Goal: Task Accomplishment & Management: Manage account settings

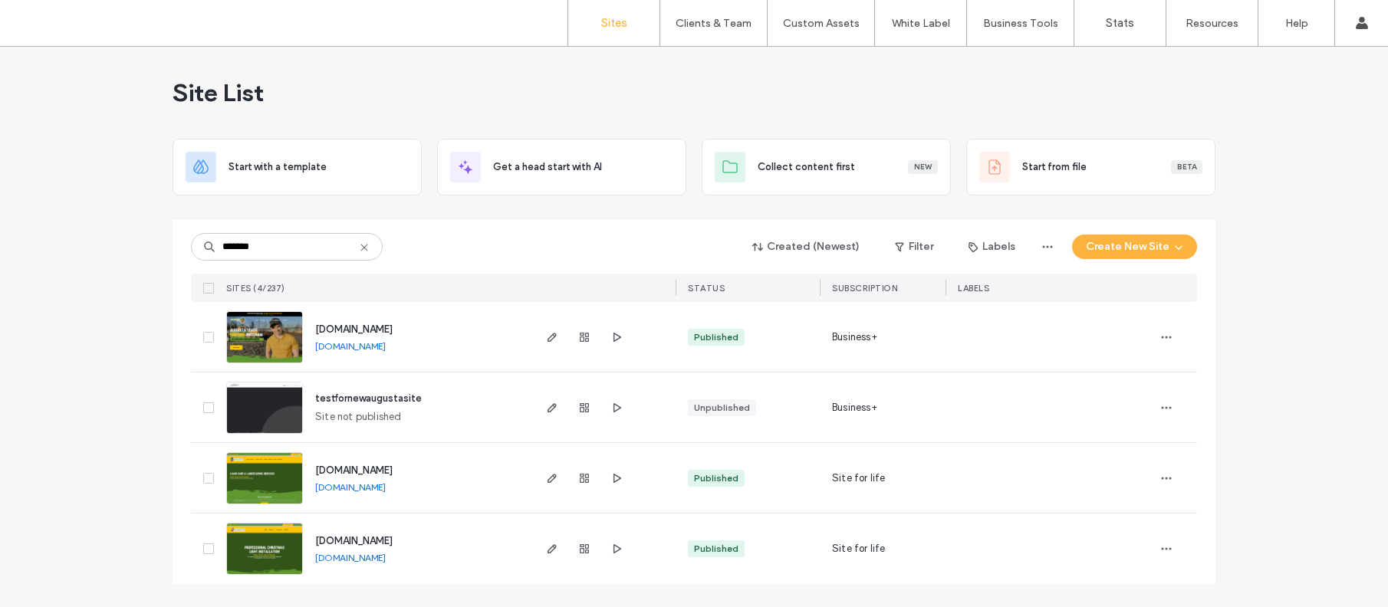
type input "*******"
click at [288, 542] on img at bounding box center [264, 576] width 75 height 104
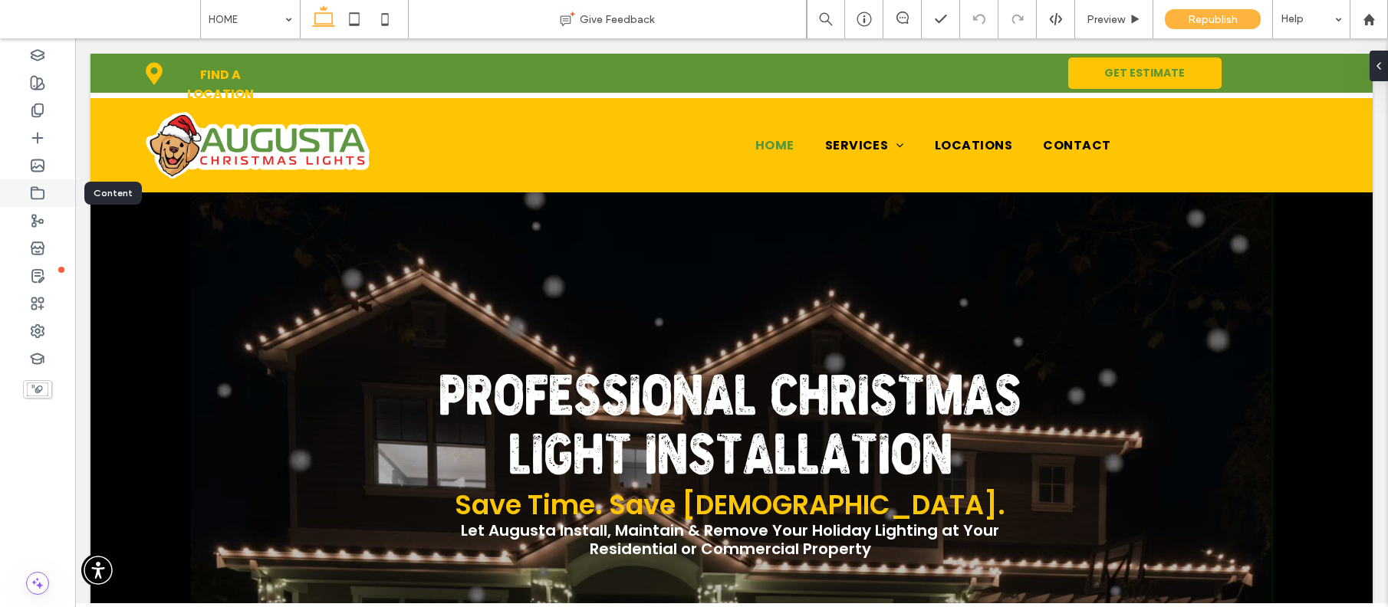
click at [36, 190] on icon at bounding box center [37, 193] width 15 height 15
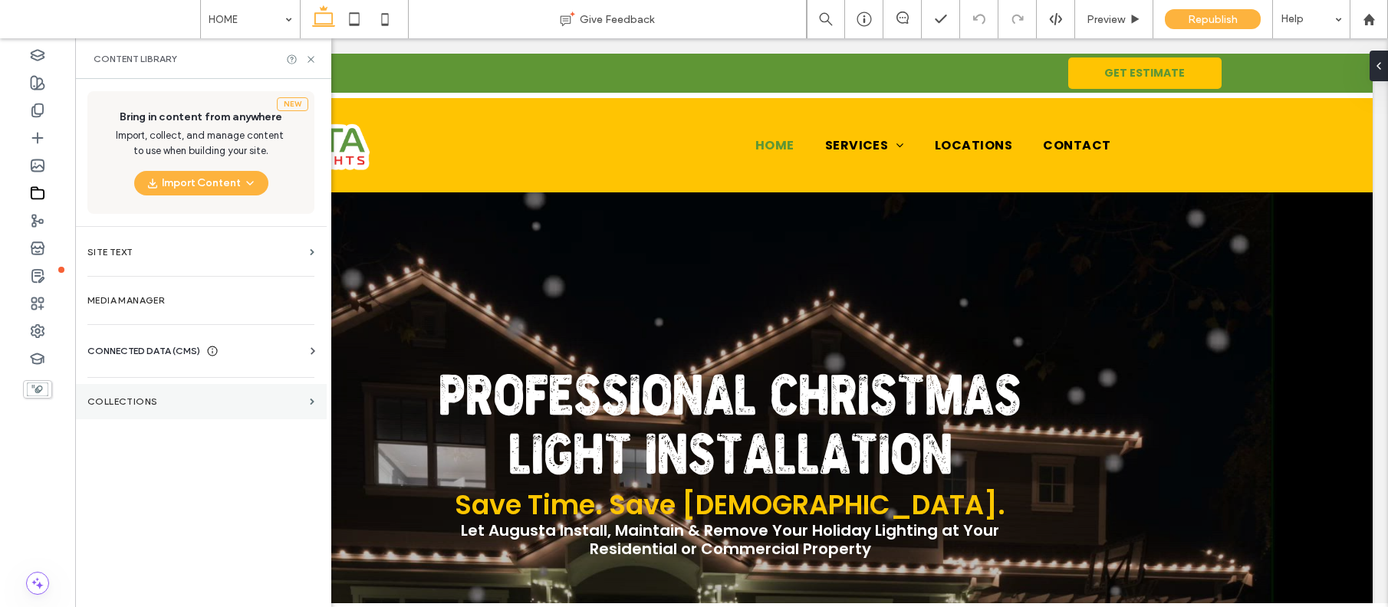
click at [114, 401] on label "Collections" at bounding box center [195, 401] width 216 height 11
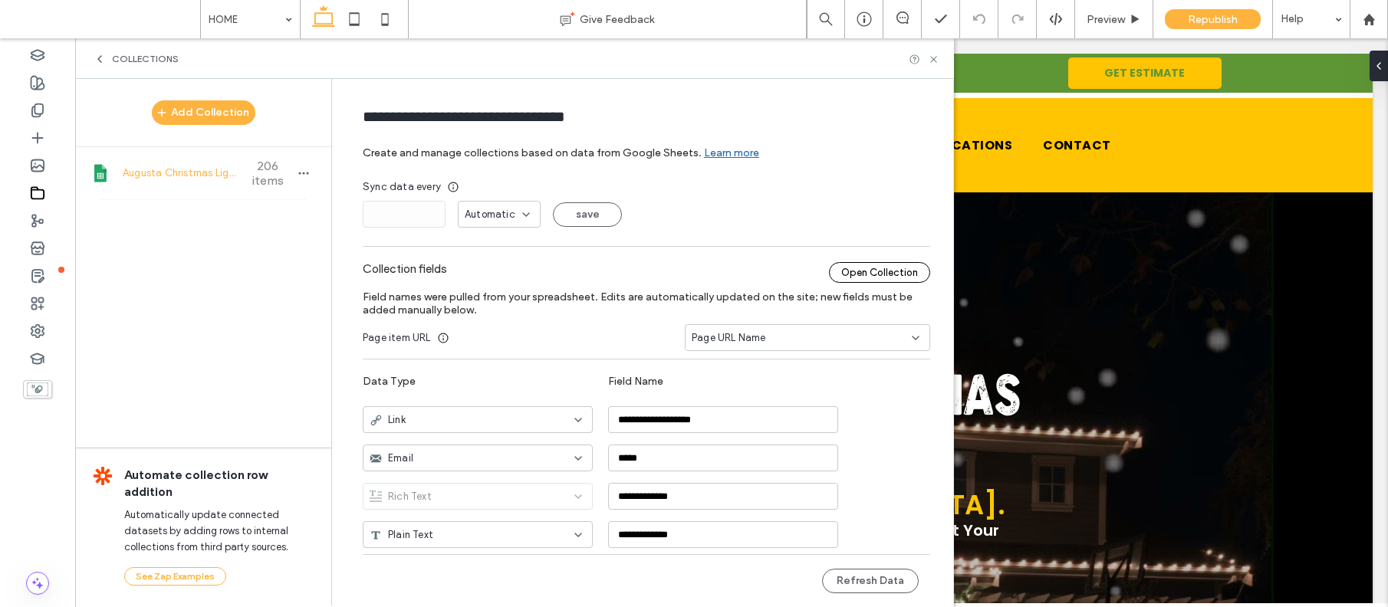
click at [857, 277] on div "Open Collection" at bounding box center [879, 272] width 101 height 21
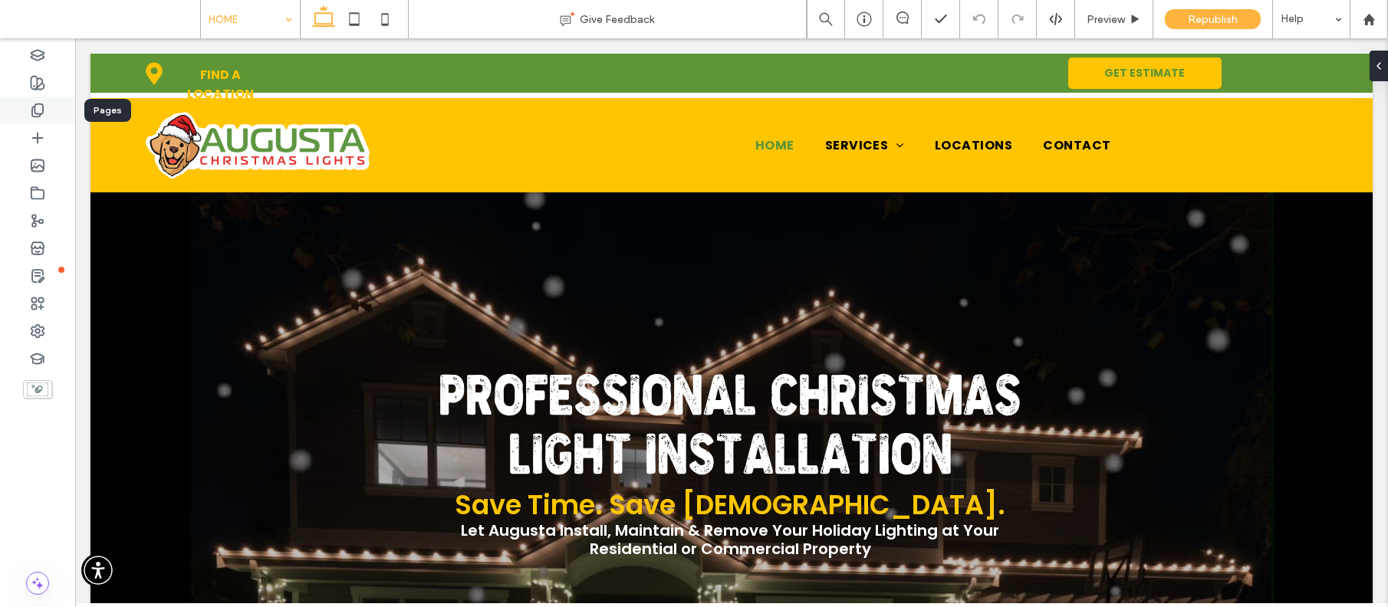
click at [38, 100] on div at bounding box center [37, 111] width 75 height 28
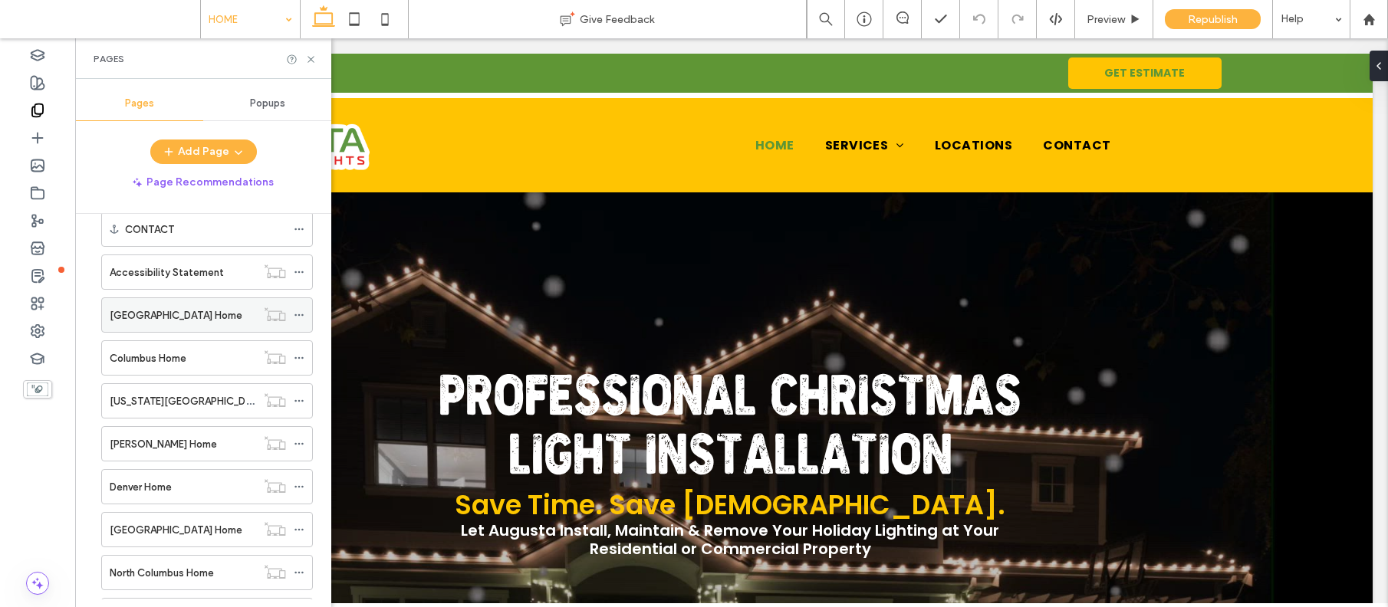
scroll to position [4107, 0]
click at [161, 314] on label "[GEOGRAPHIC_DATA] Home" at bounding box center [176, 316] width 133 height 27
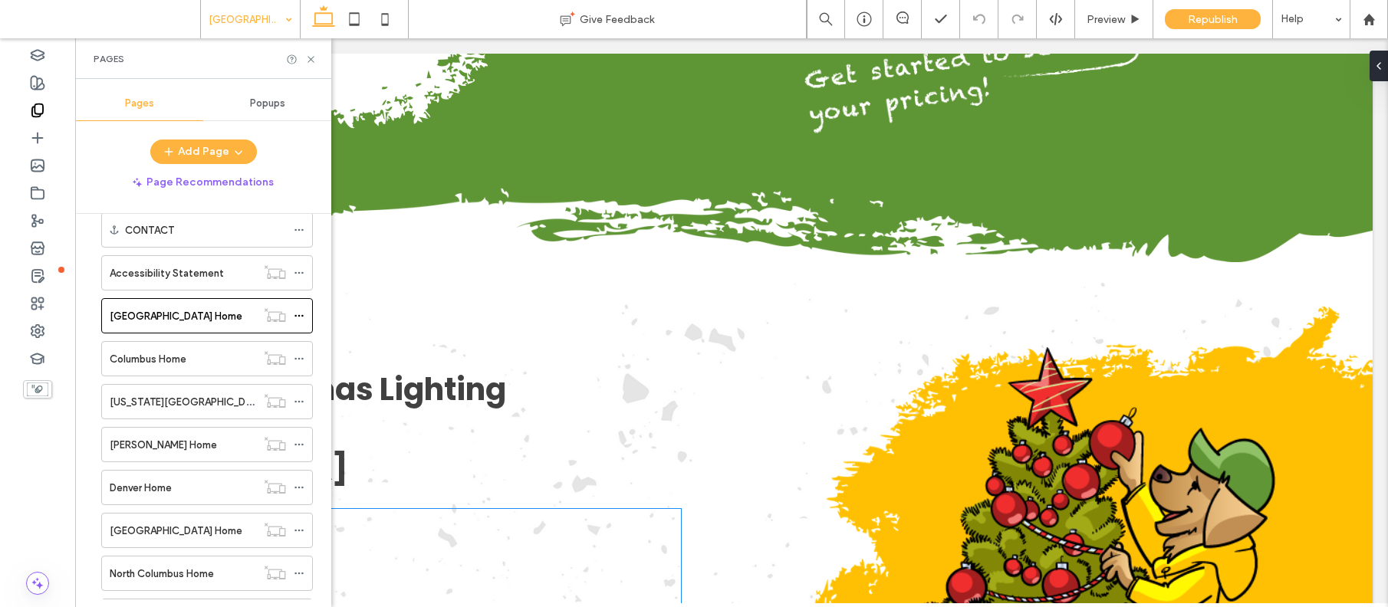
scroll to position [1370, 0]
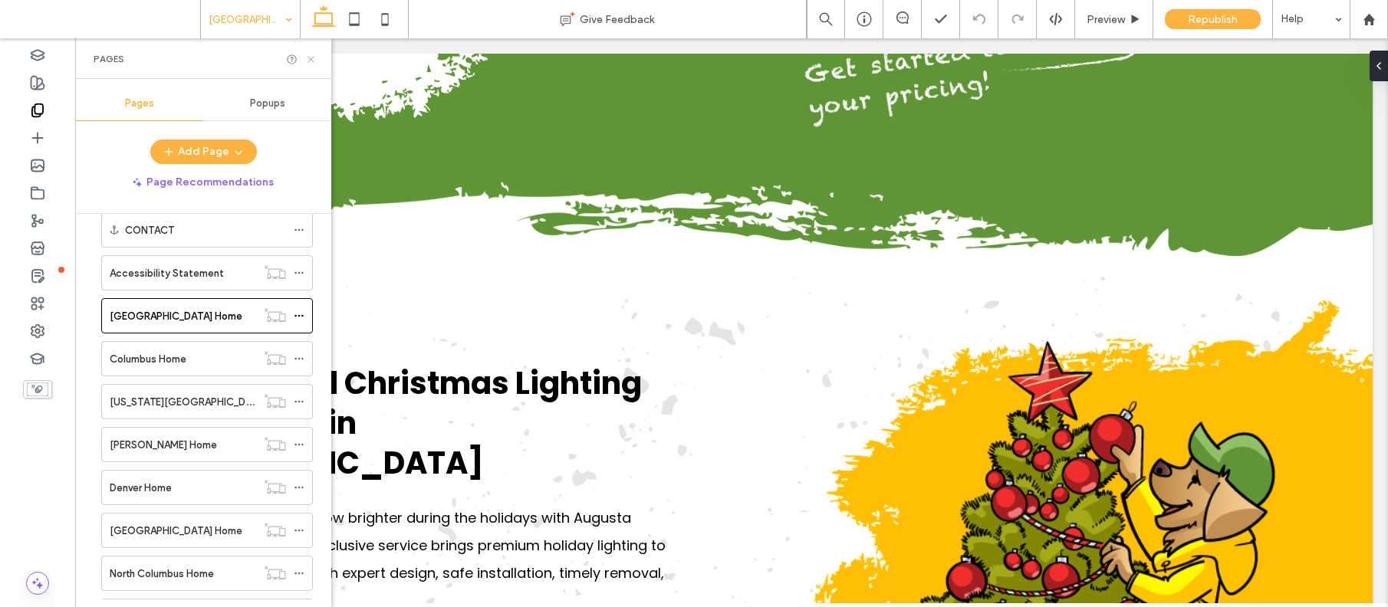
click at [310, 62] on icon at bounding box center [311, 60] width 12 height 12
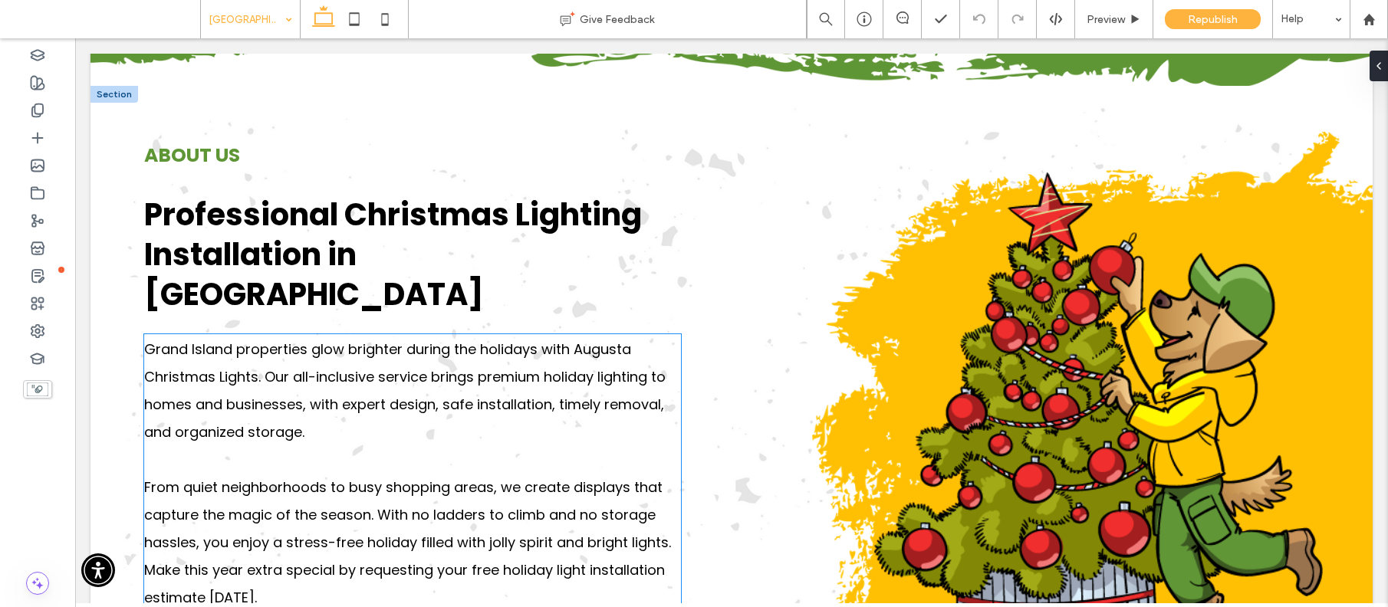
scroll to position [1542, 0]
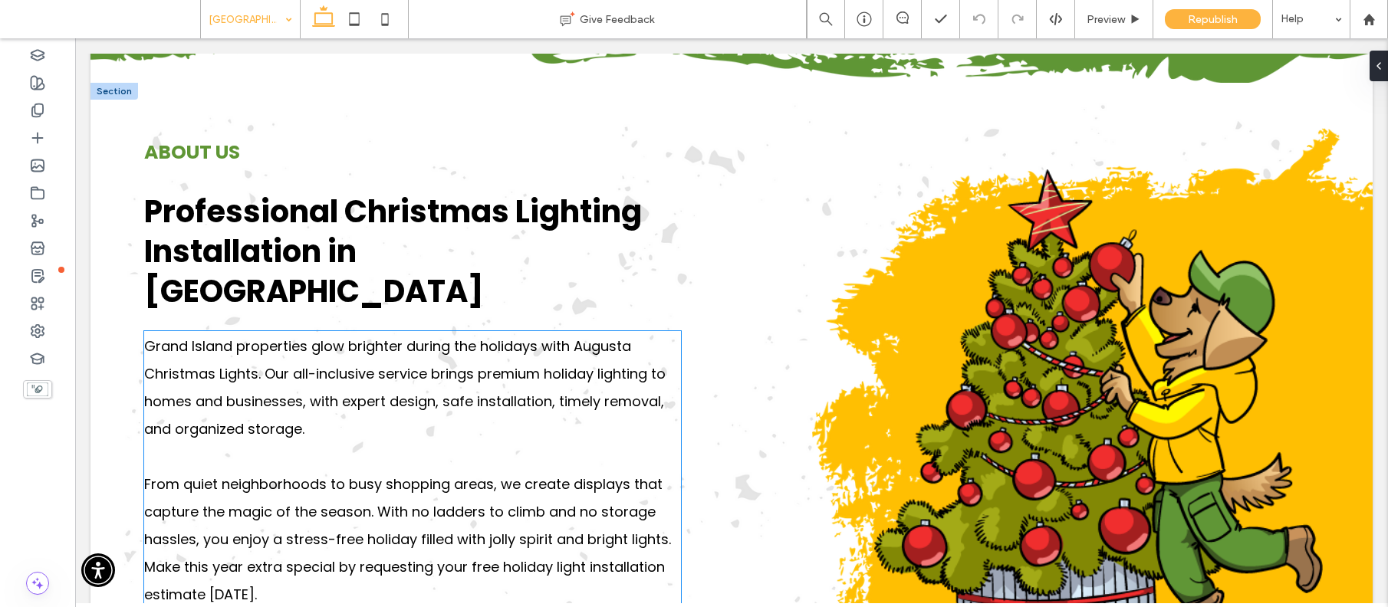
click at [591, 364] on span "Grand Island properties glow brighter during the holidays with Augusta Christma…" at bounding box center [404, 388] width 521 height 102
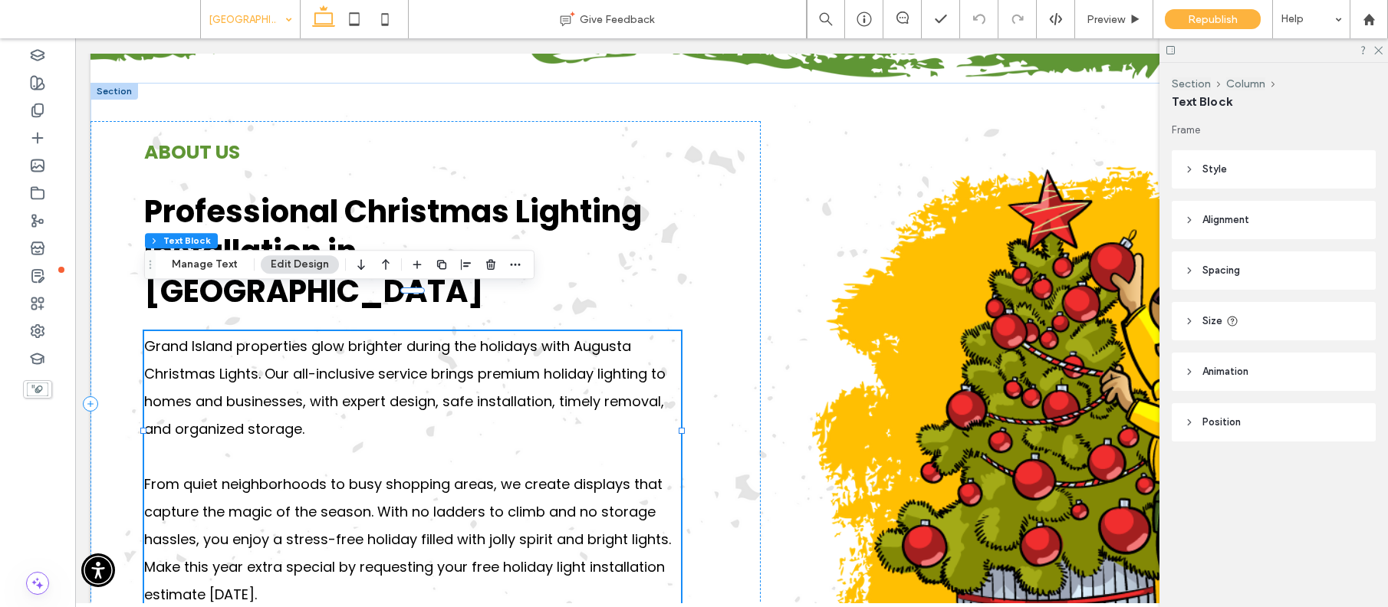
click at [581, 364] on span "Grand Island properties glow brighter during the holidays with Augusta Christma…" at bounding box center [404, 388] width 521 height 102
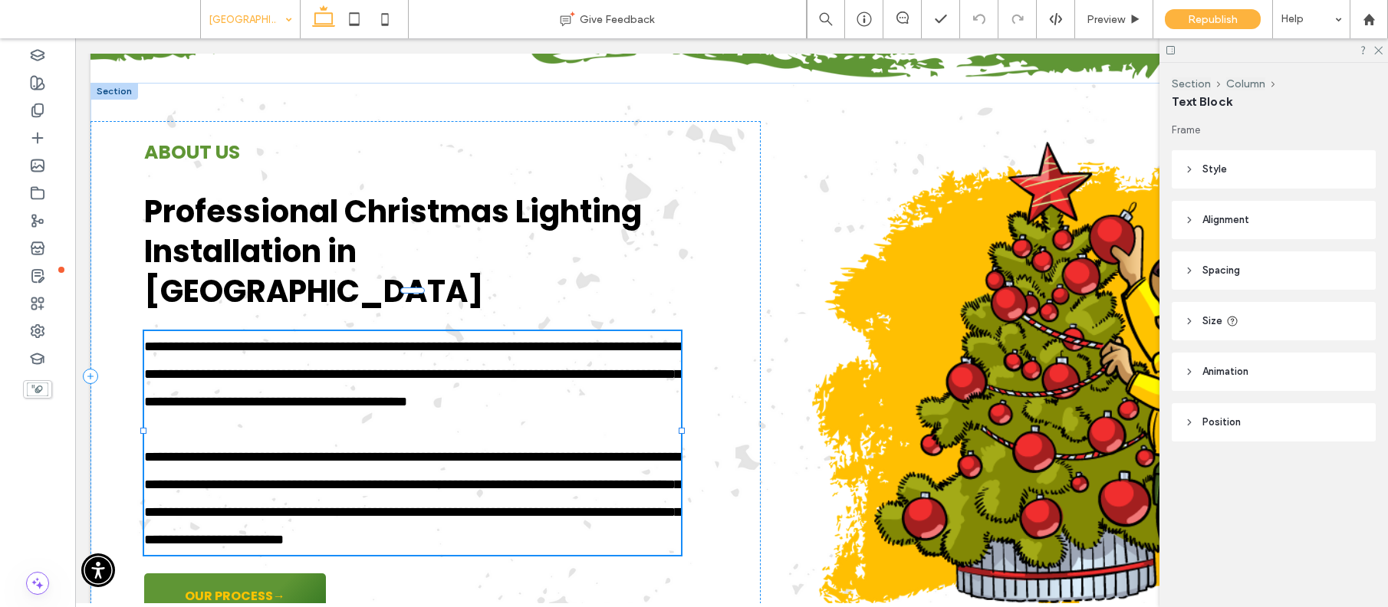
type input "*******"
type input "**"
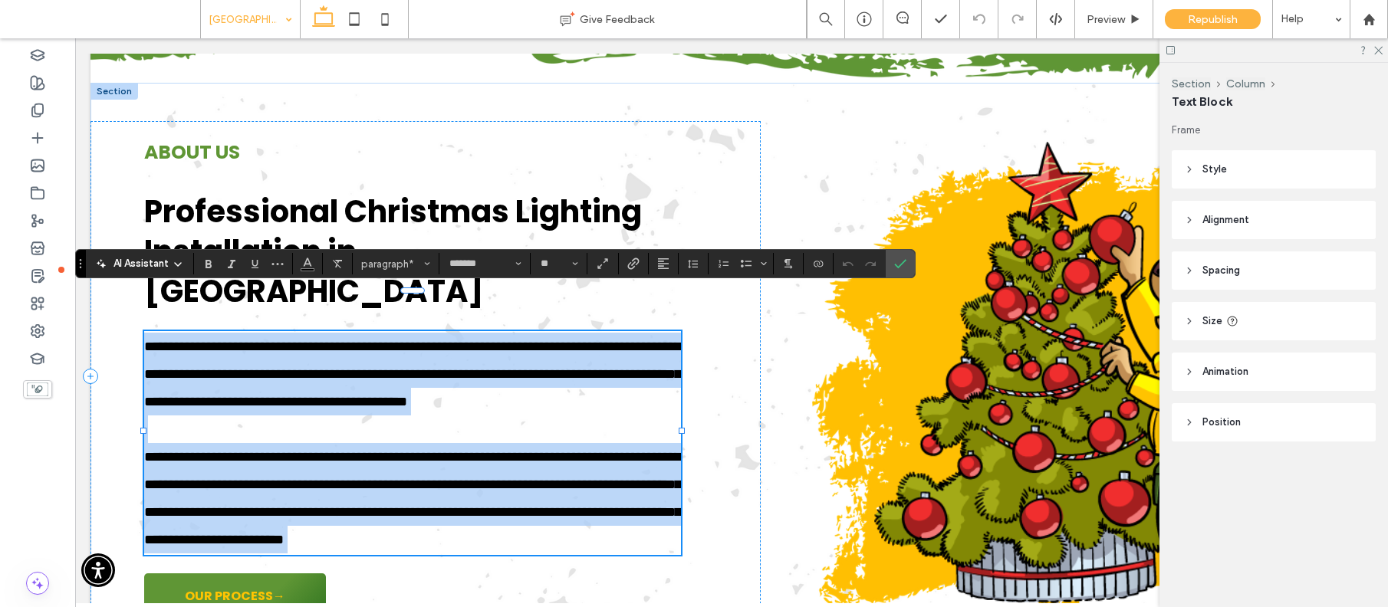
click at [581, 363] on span "**********" at bounding box center [412, 374] width 537 height 69
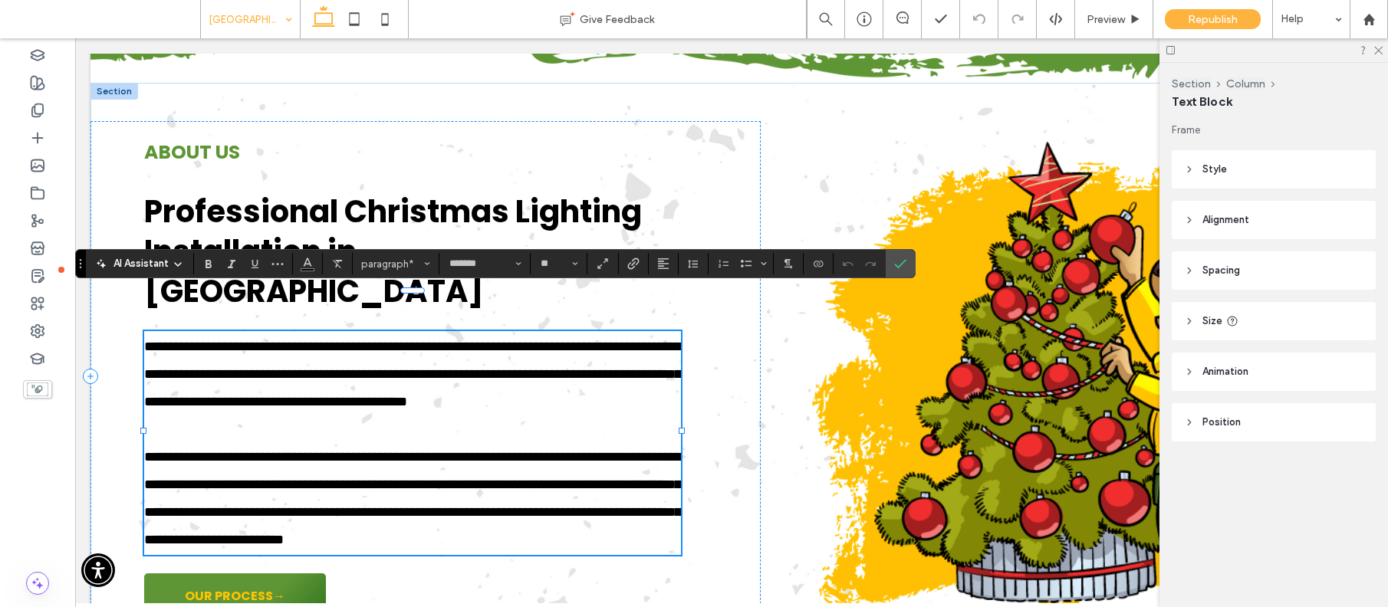
click at [581, 363] on span "**********" at bounding box center [412, 374] width 537 height 69
click at [35, 110] on use at bounding box center [37, 110] width 11 height 13
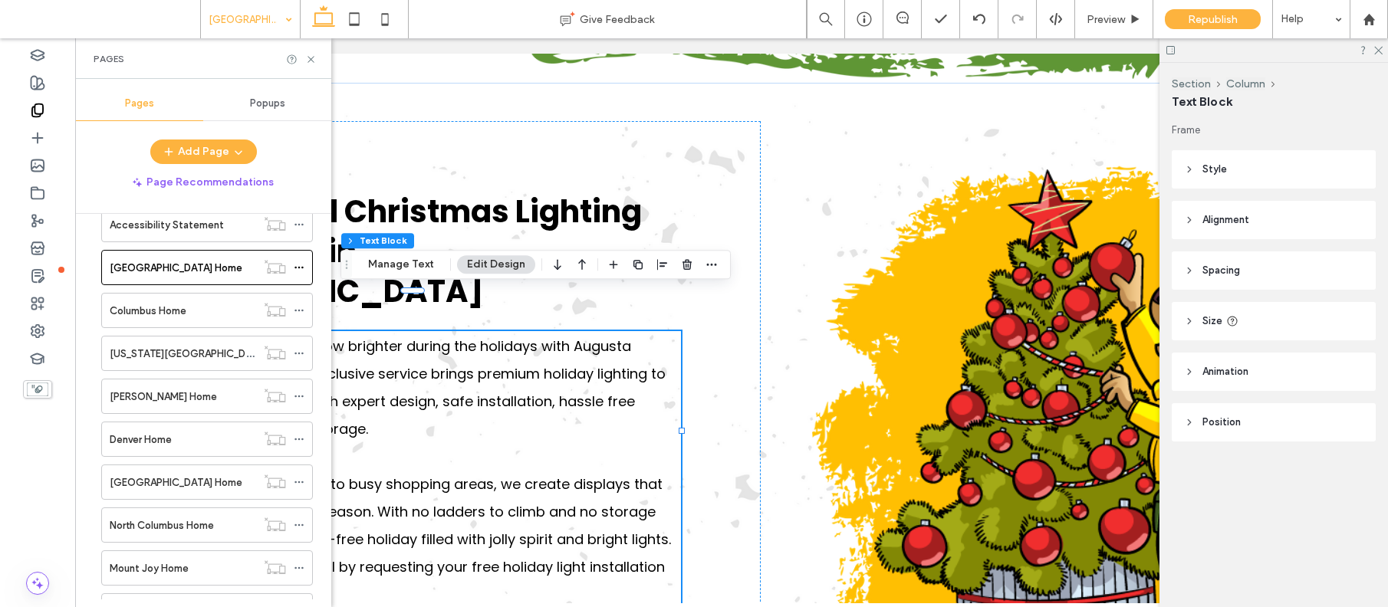
scroll to position [4155, 0]
click at [158, 311] on label "Columbus Home" at bounding box center [148, 311] width 77 height 27
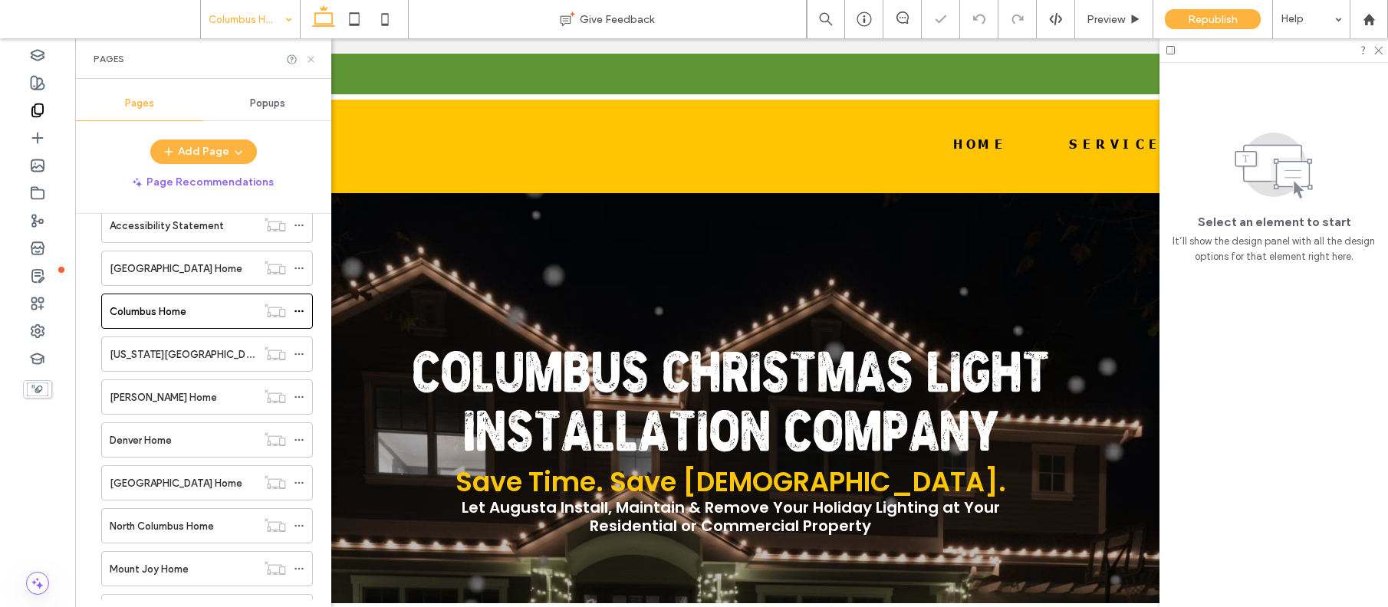
click at [311, 56] on icon at bounding box center [311, 60] width 12 height 12
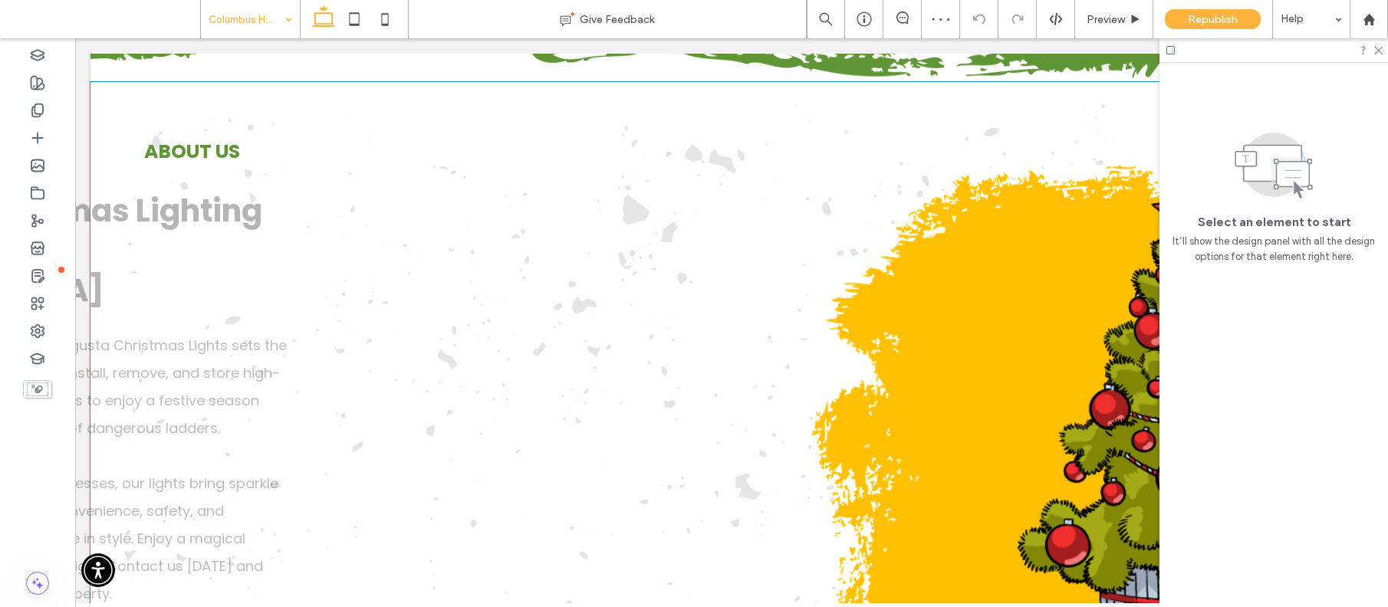
scroll to position [1660, 0]
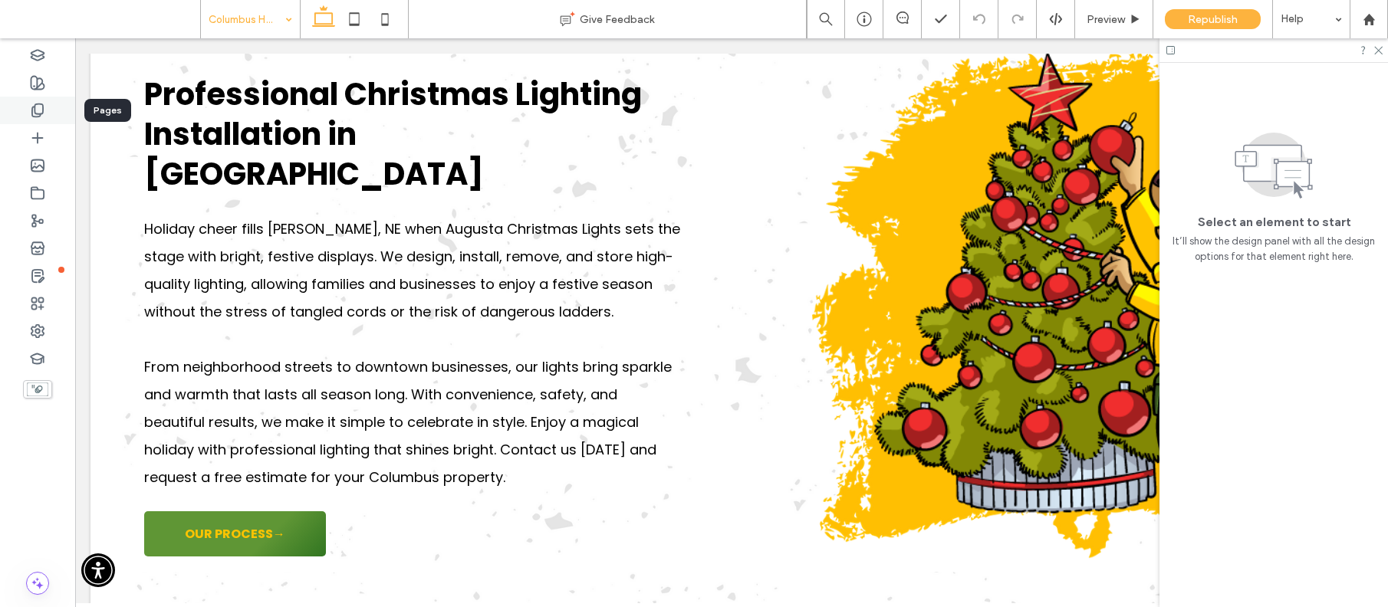
click at [30, 110] on icon at bounding box center [37, 110] width 15 height 15
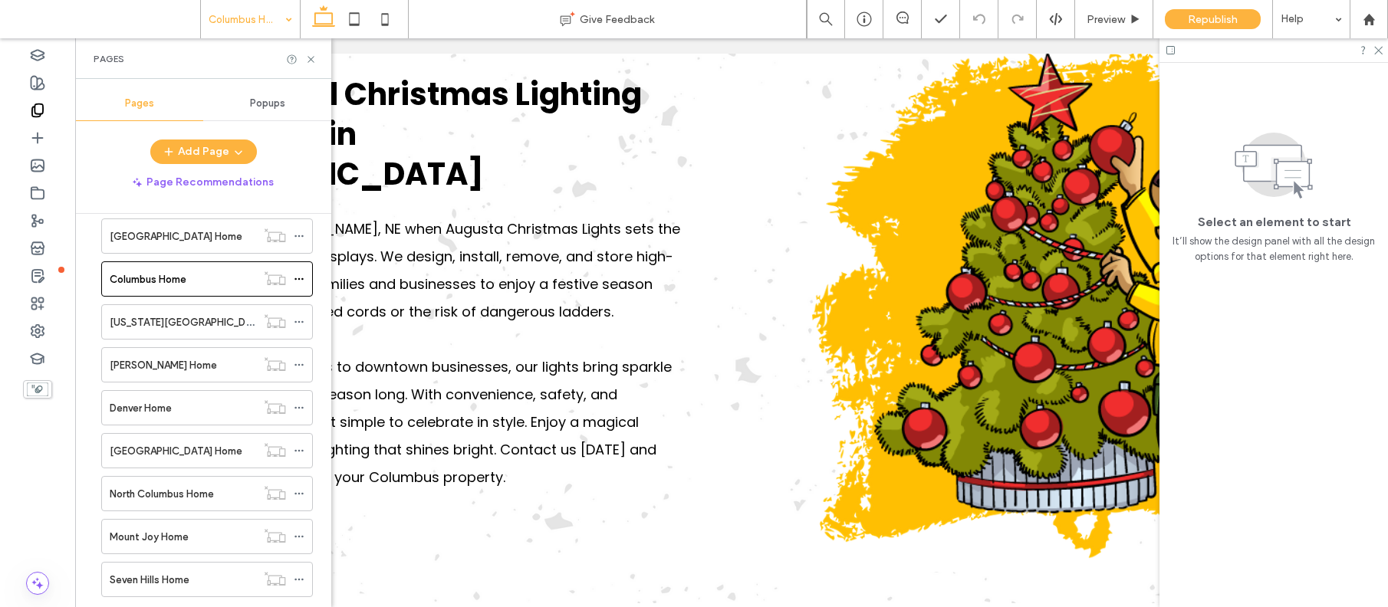
scroll to position [4223, 0]
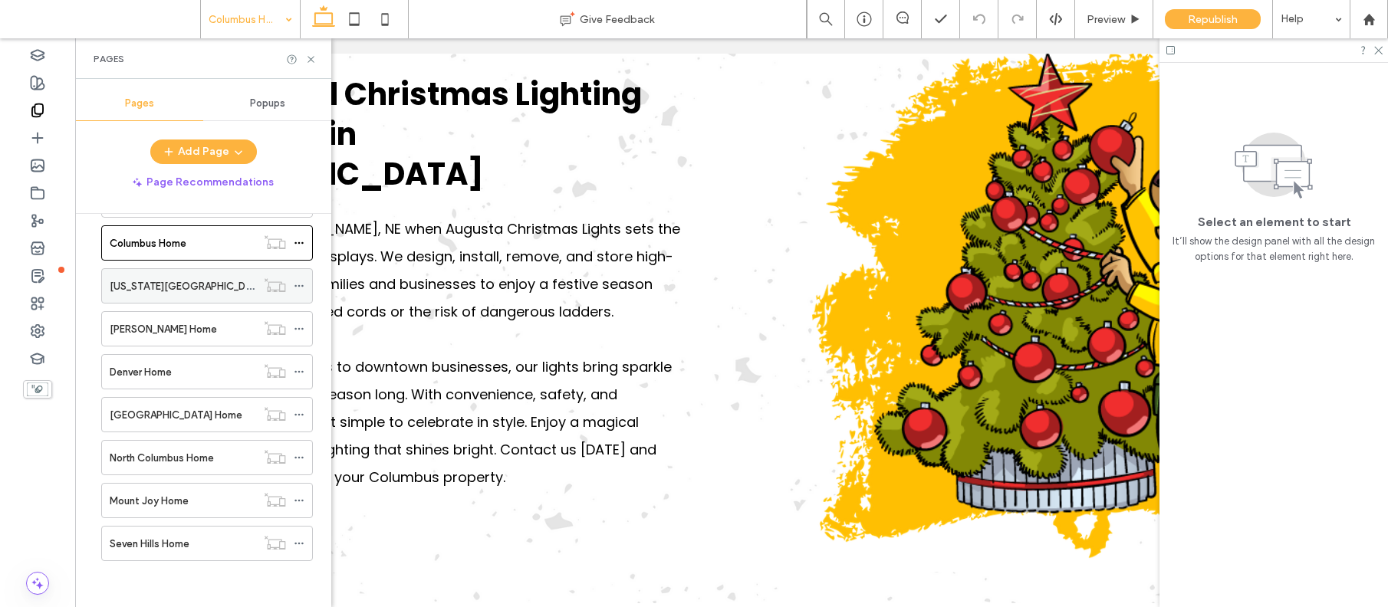
click at [148, 287] on label "[US_STATE][GEOGRAPHIC_DATA] Home" at bounding box center [203, 286] width 187 height 27
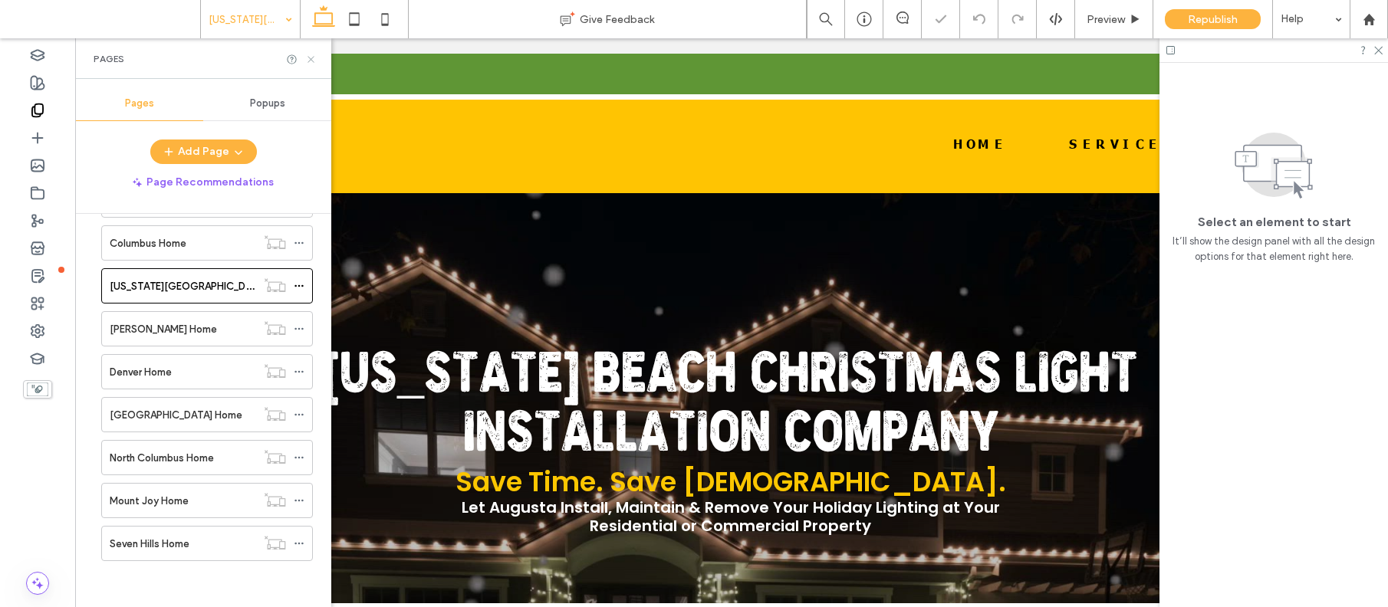
click at [308, 60] on icon at bounding box center [311, 60] width 12 height 12
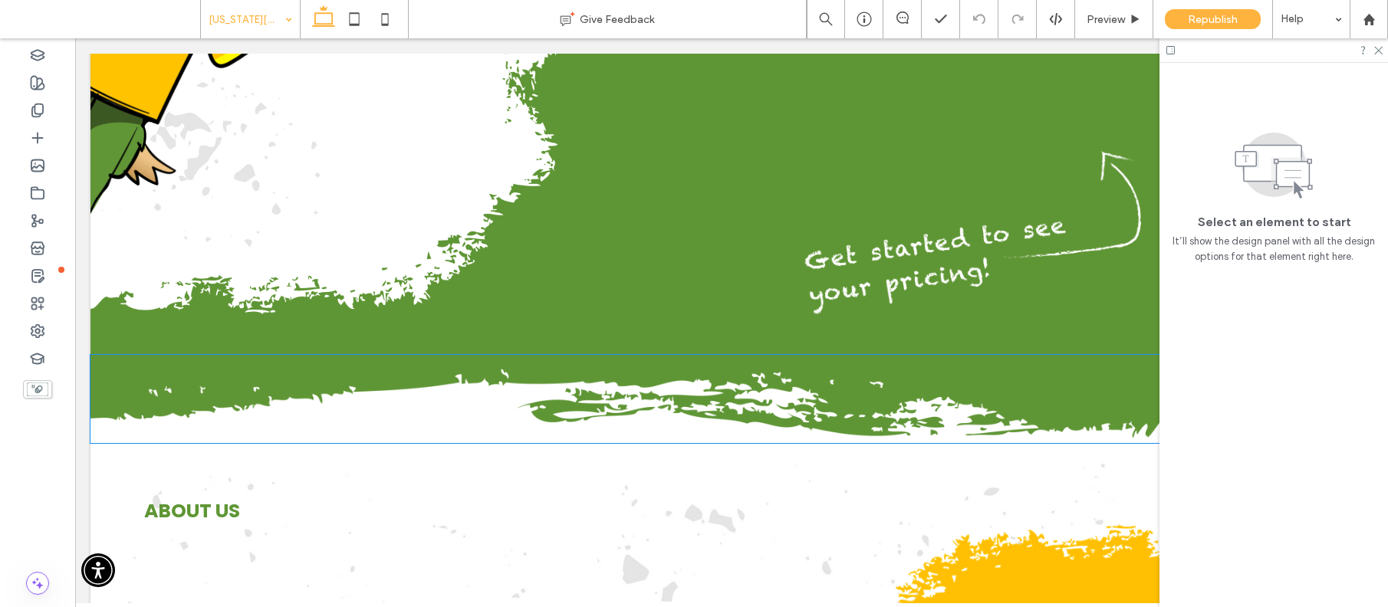
scroll to position [1572, 0]
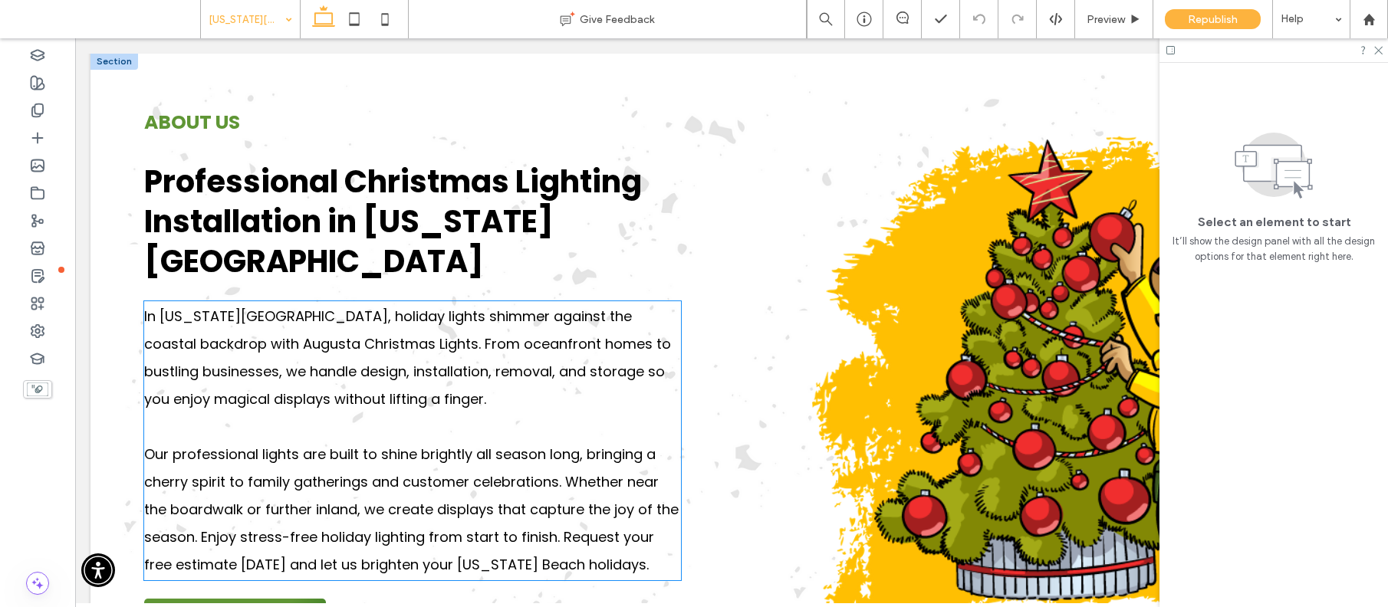
click at [402, 337] on span "In Virginia Beach, holiday lights shimmer against the coastal backdrop with Aug…" at bounding box center [407, 358] width 527 height 102
click at [402, 337] on div "In Virginia Beach, holiday lights shimmer against the coastal backdrop with Aug…" at bounding box center [412, 440] width 537 height 279
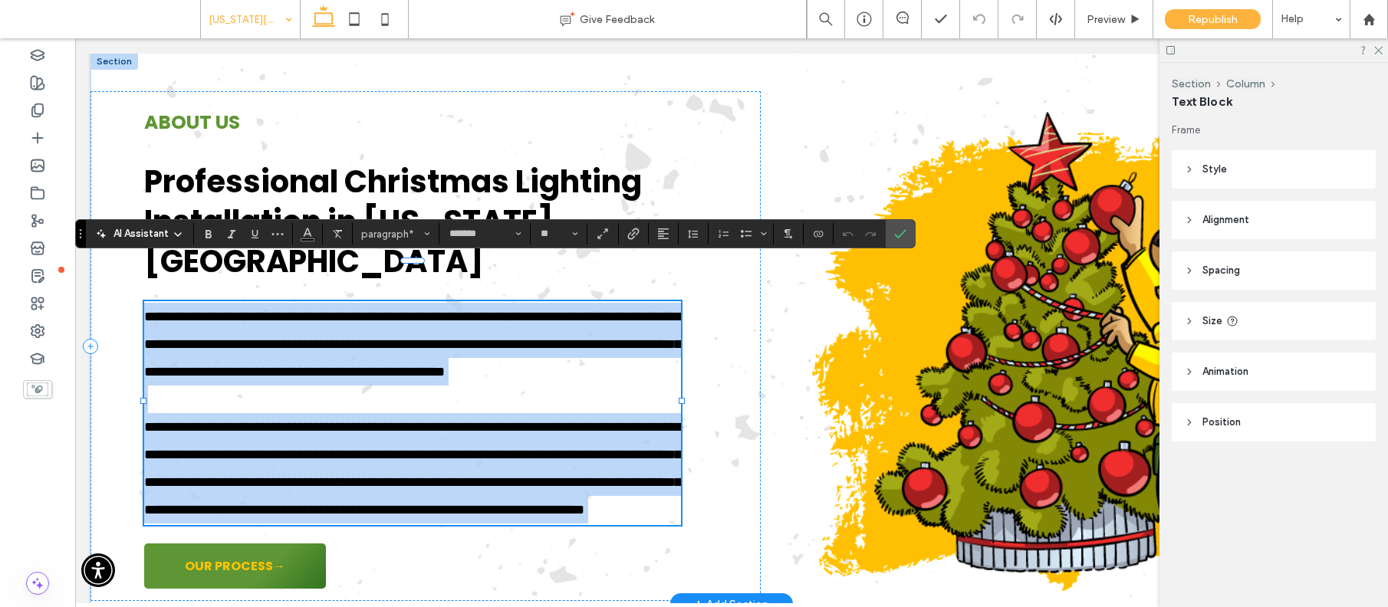
click at [396, 330] on span "**********" at bounding box center [412, 344] width 537 height 69
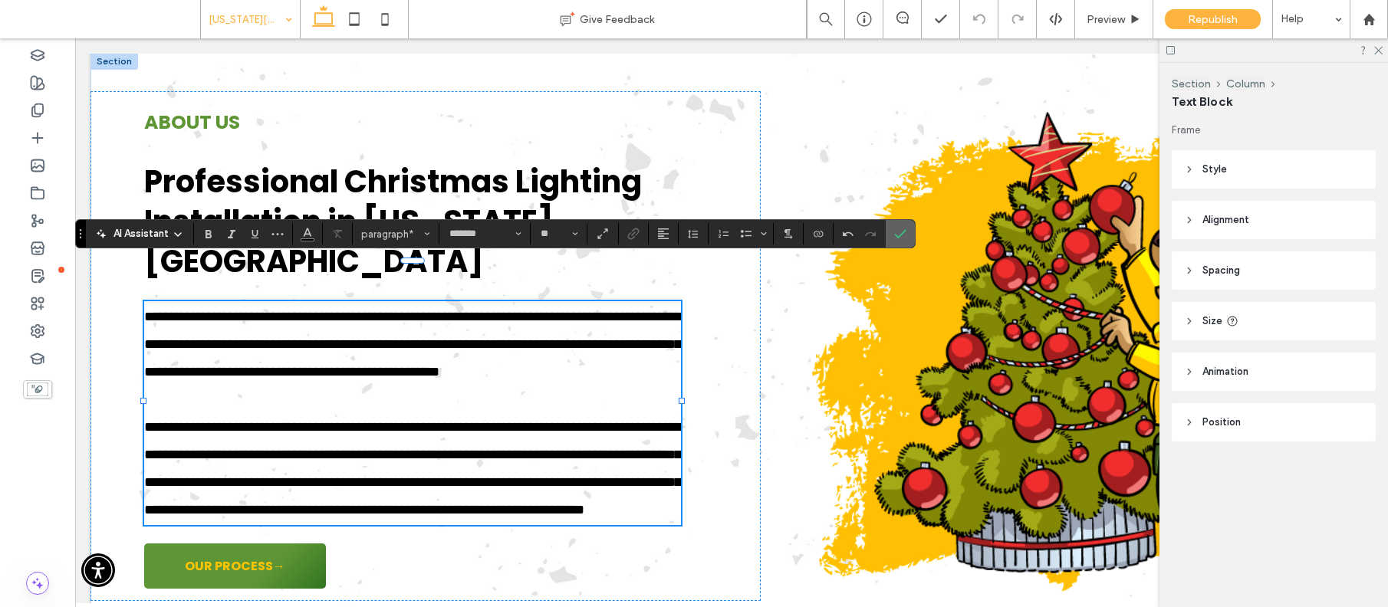
click at [906, 239] on icon "Confirm" at bounding box center [900, 234] width 12 height 12
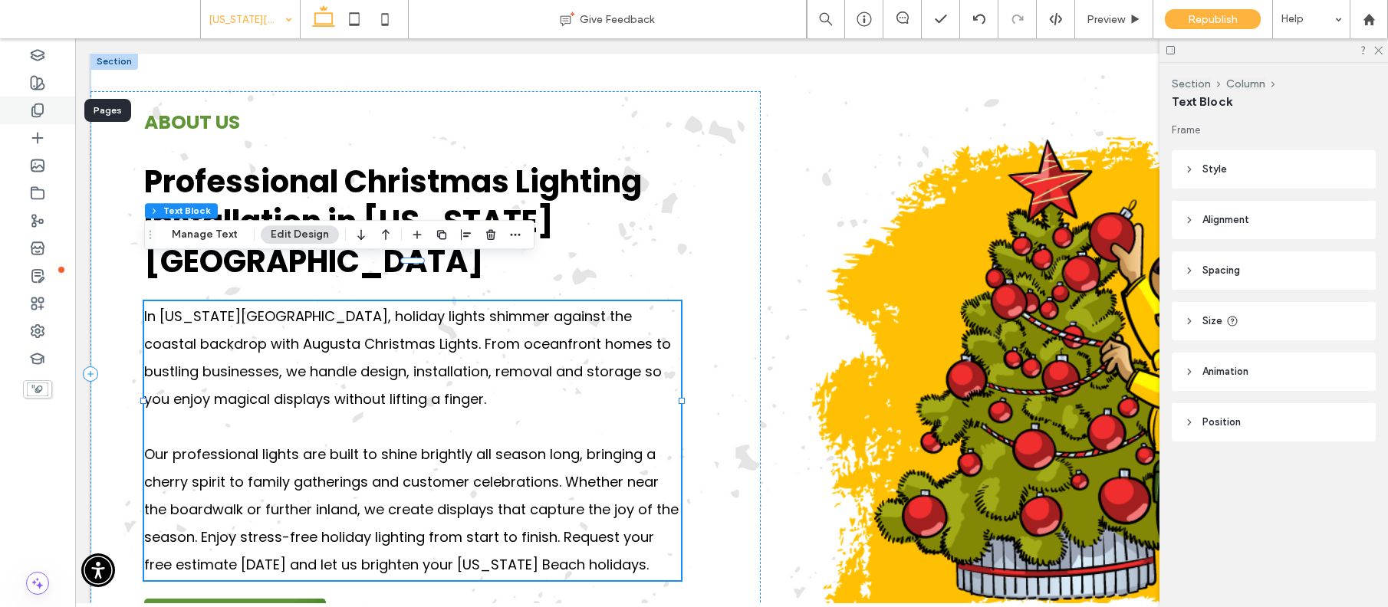
click at [31, 108] on icon at bounding box center [37, 110] width 15 height 15
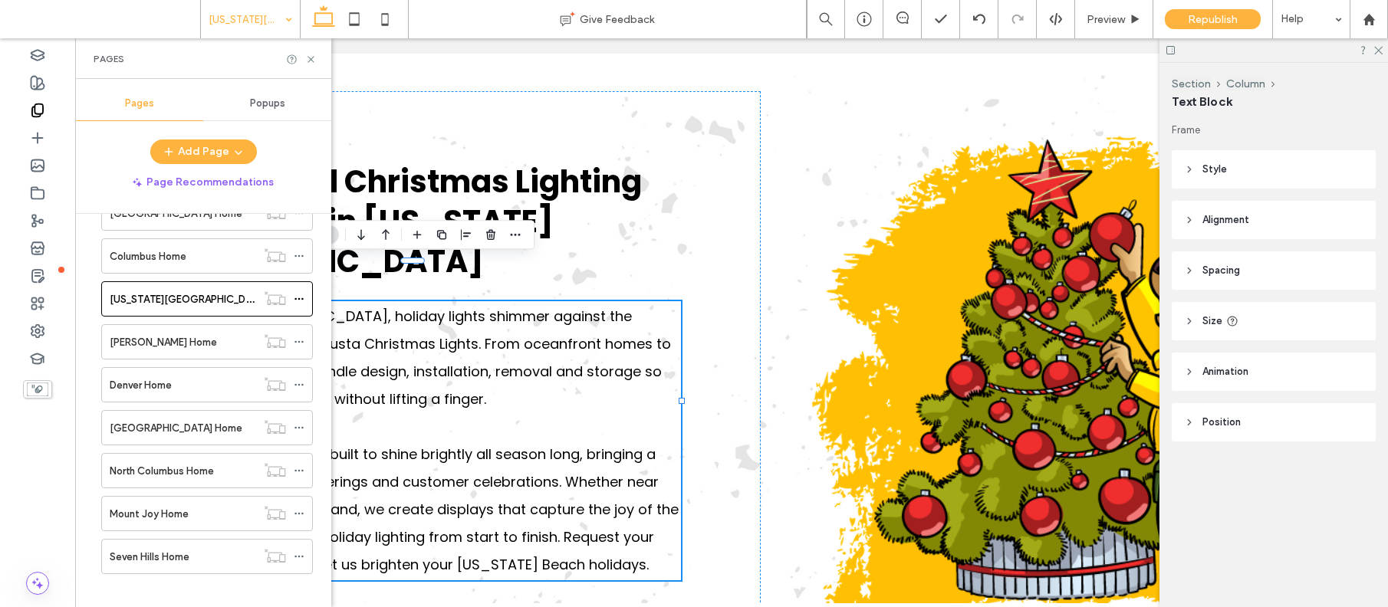
scroll to position [4223, 0]
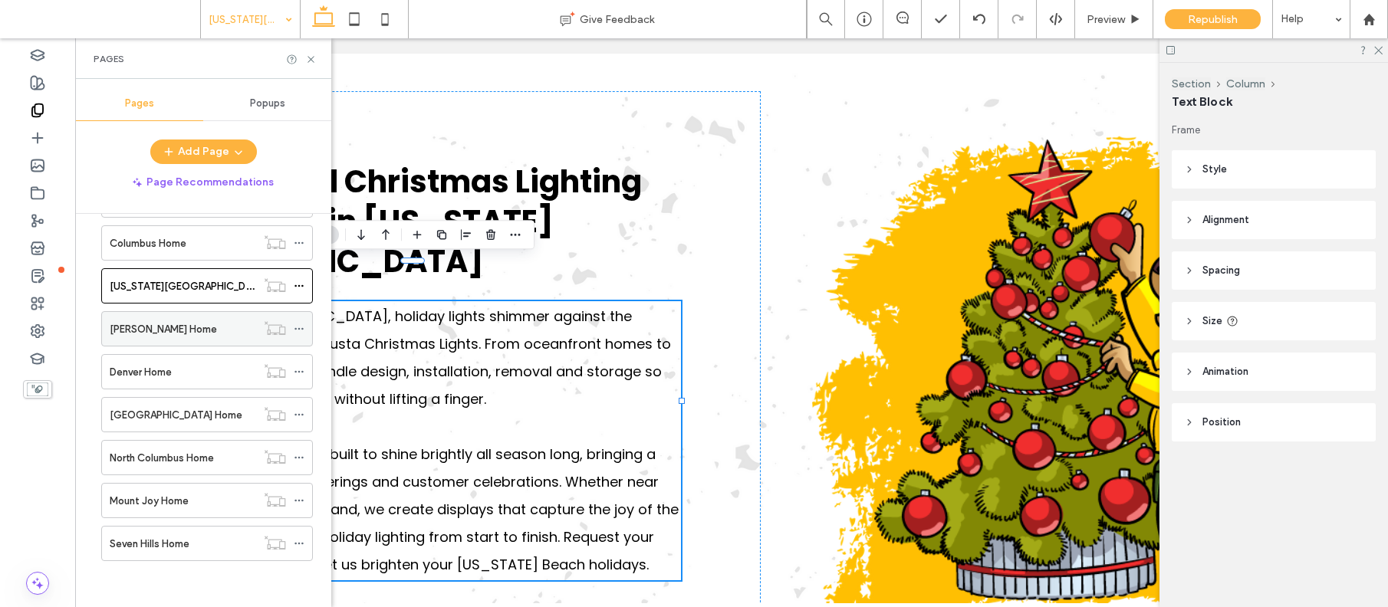
click at [161, 329] on label "[PERSON_NAME] Home" at bounding box center [163, 329] width 107 height 27
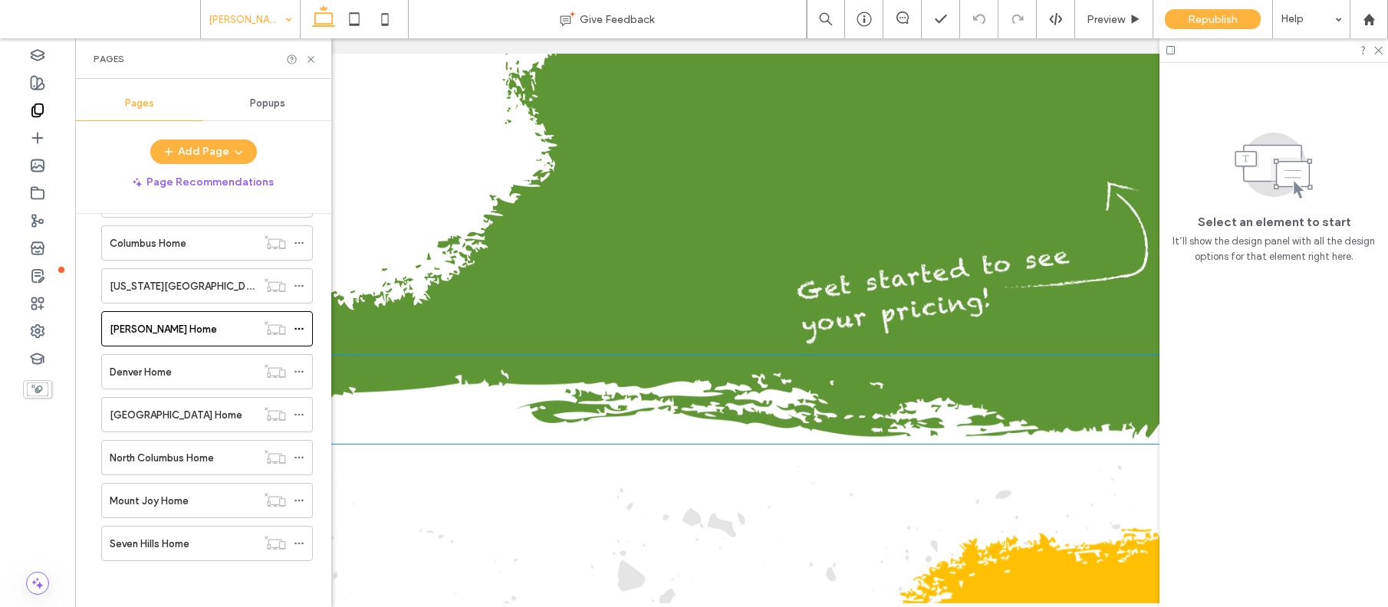
scroll to position [1435, 0]
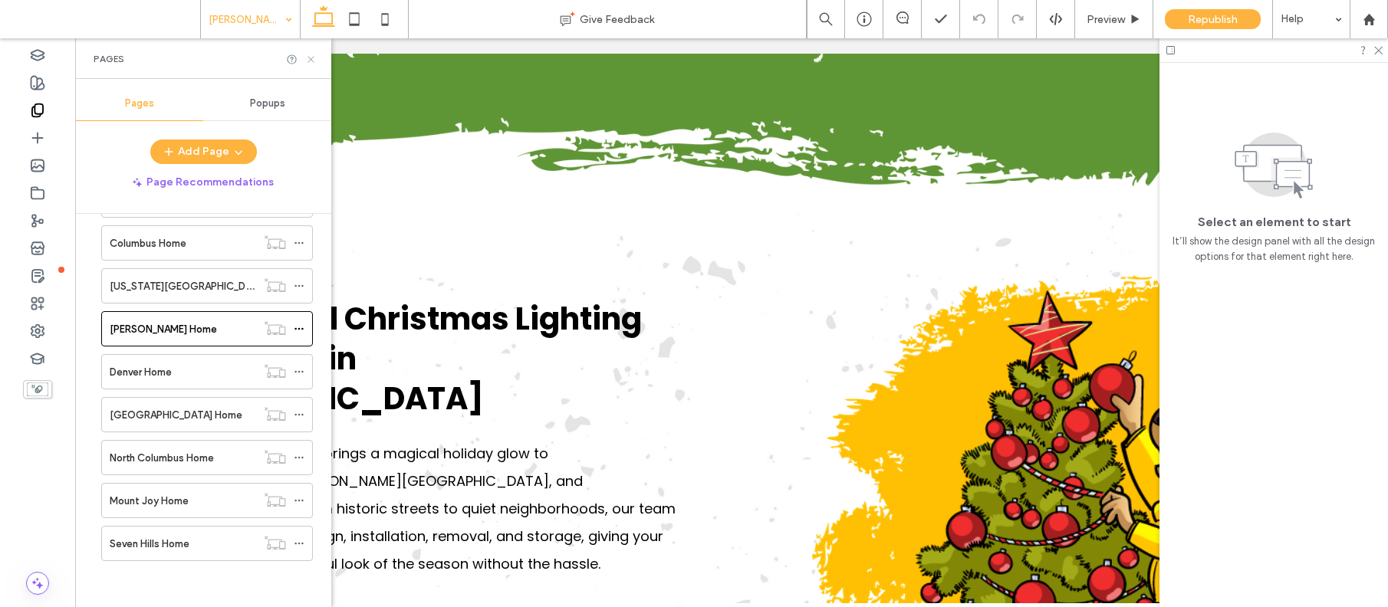
click at [308, 58] on icon at bounding box center [311, 60] width 12 height 12
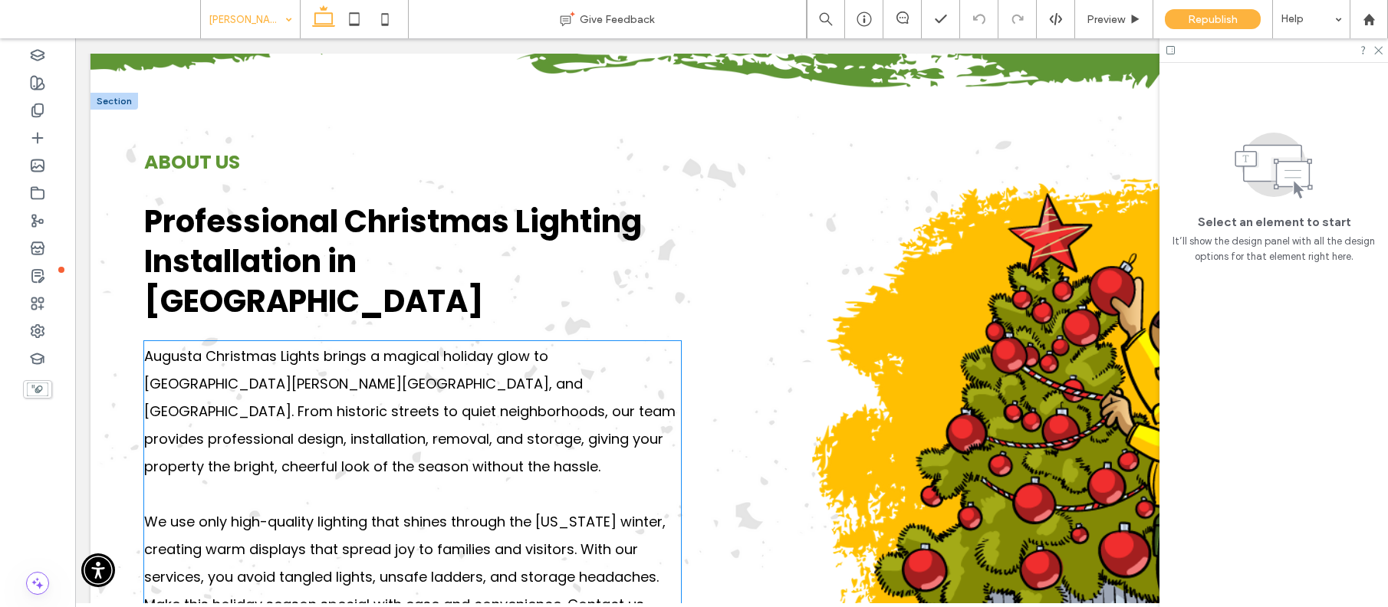
scroll to position [1542, 0]
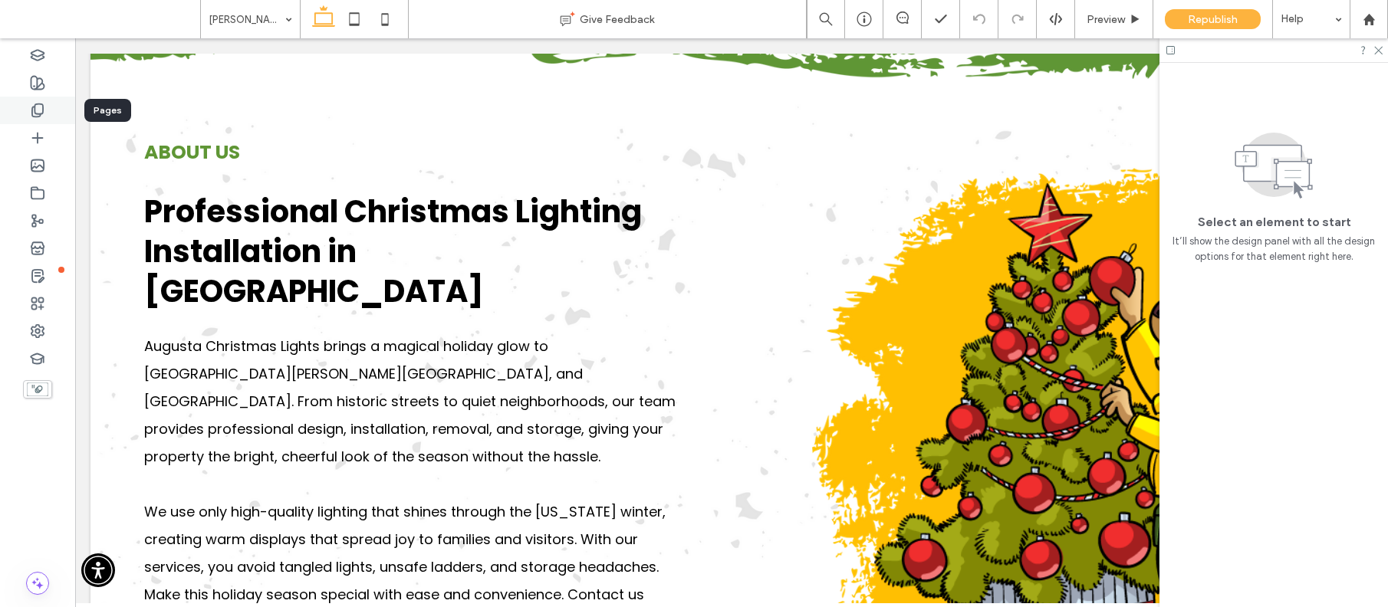
click at [39, 110] on icon at bounding box center [37, 110] width 15 height 15
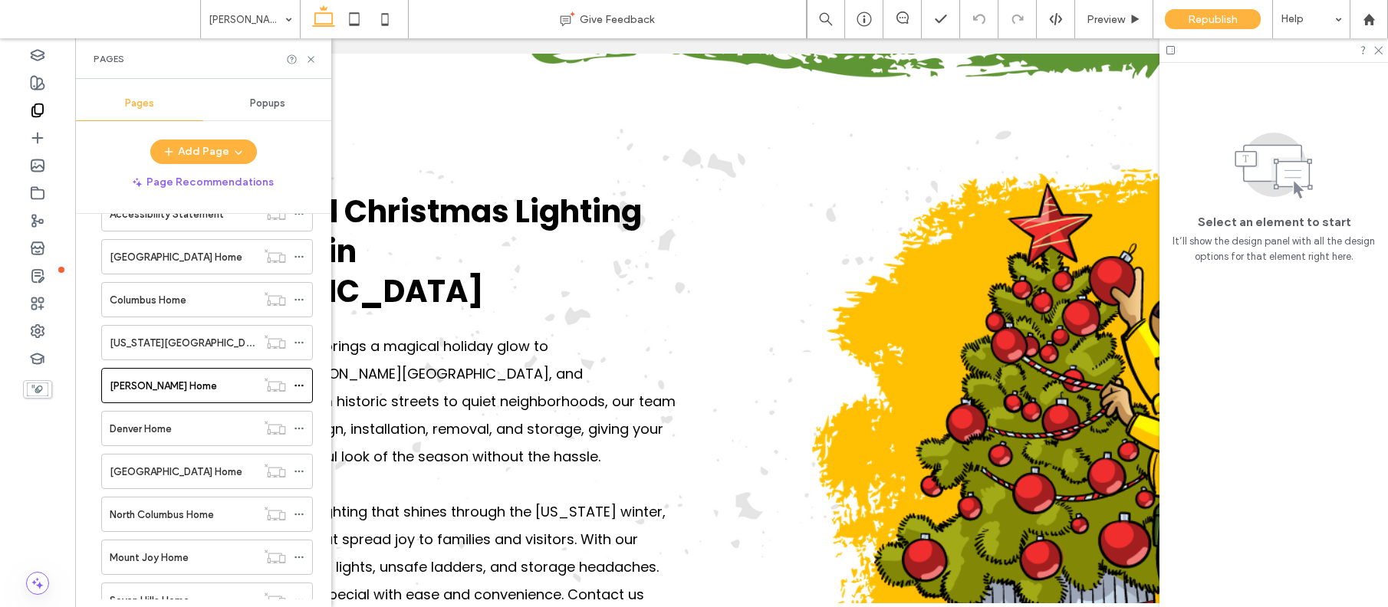
scroll to position [4223, 0]
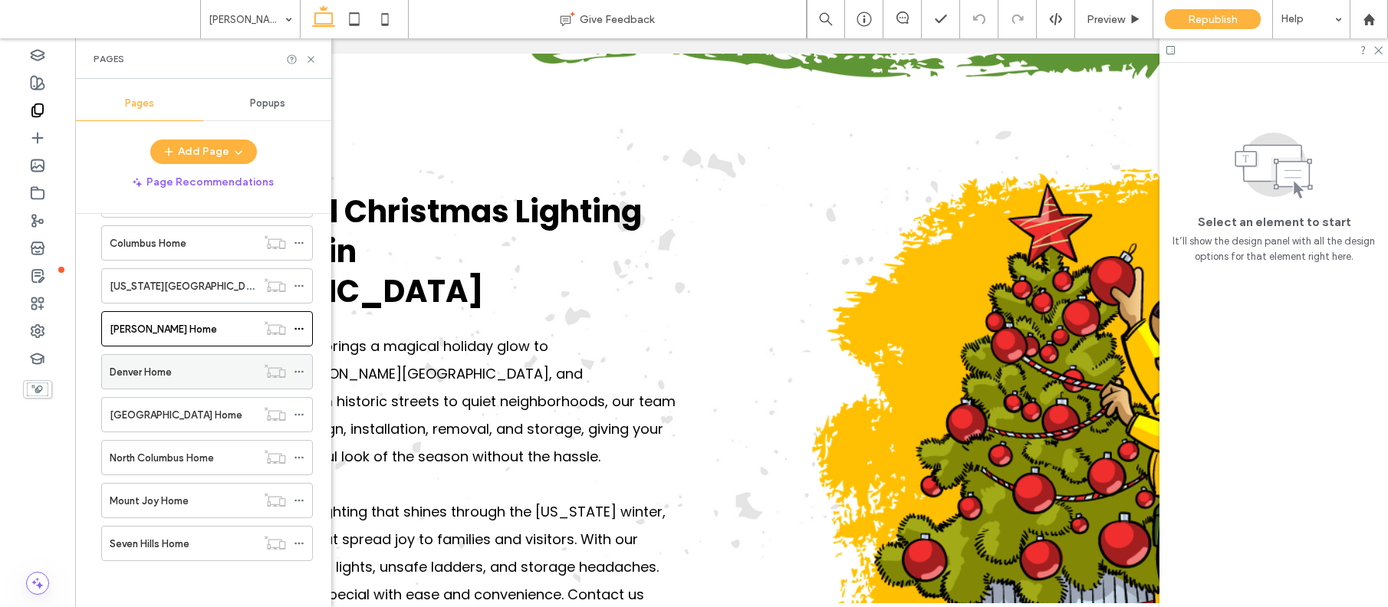
click at [146, 373] on label "Denver Home" at bounding box center [141, 372] width 62 height 27
click at [311, 61] on icon at bounding box center [311, 60] width 12 height 12
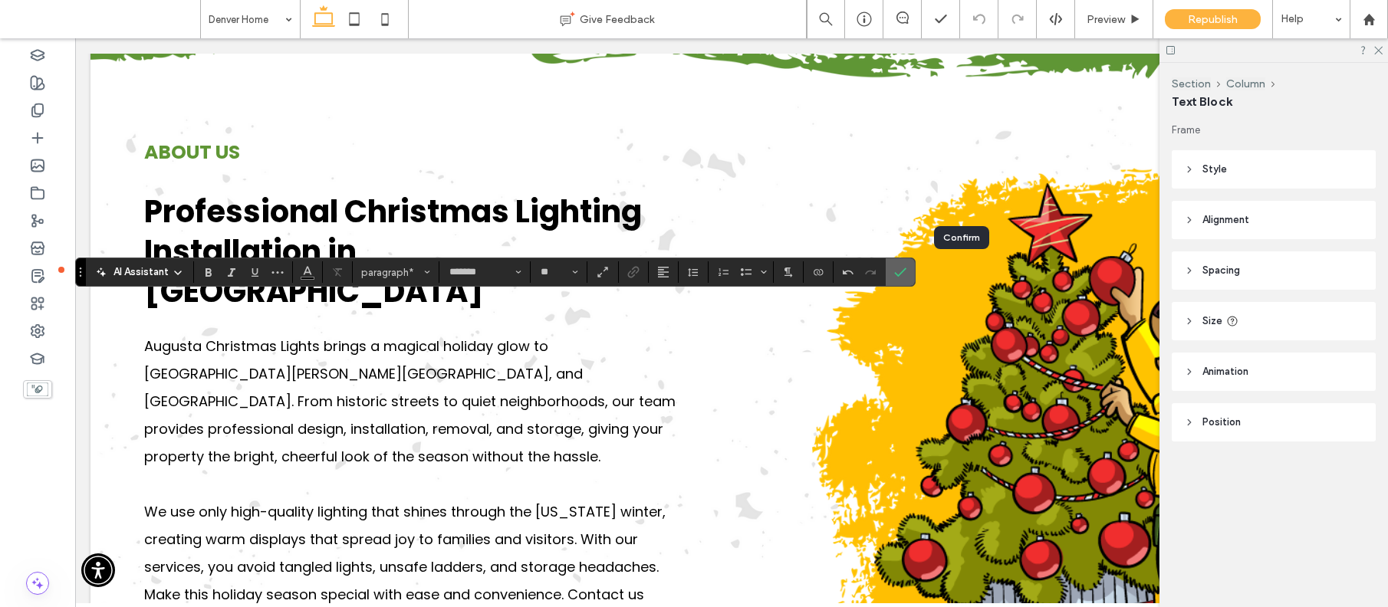
click at [906, 275] on icon "Confirm" at bounding box center [900, 272] width 12 height 12
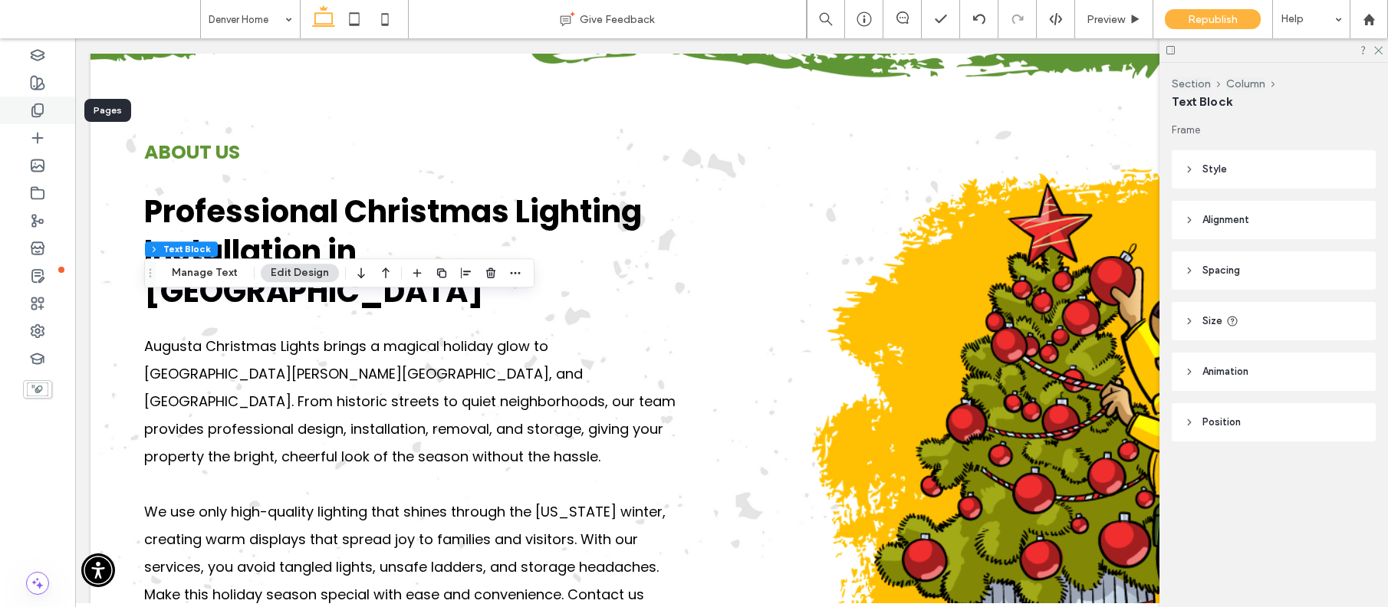
click at [34, 110] on use at bounding box center [37, 110] width 11 height 13
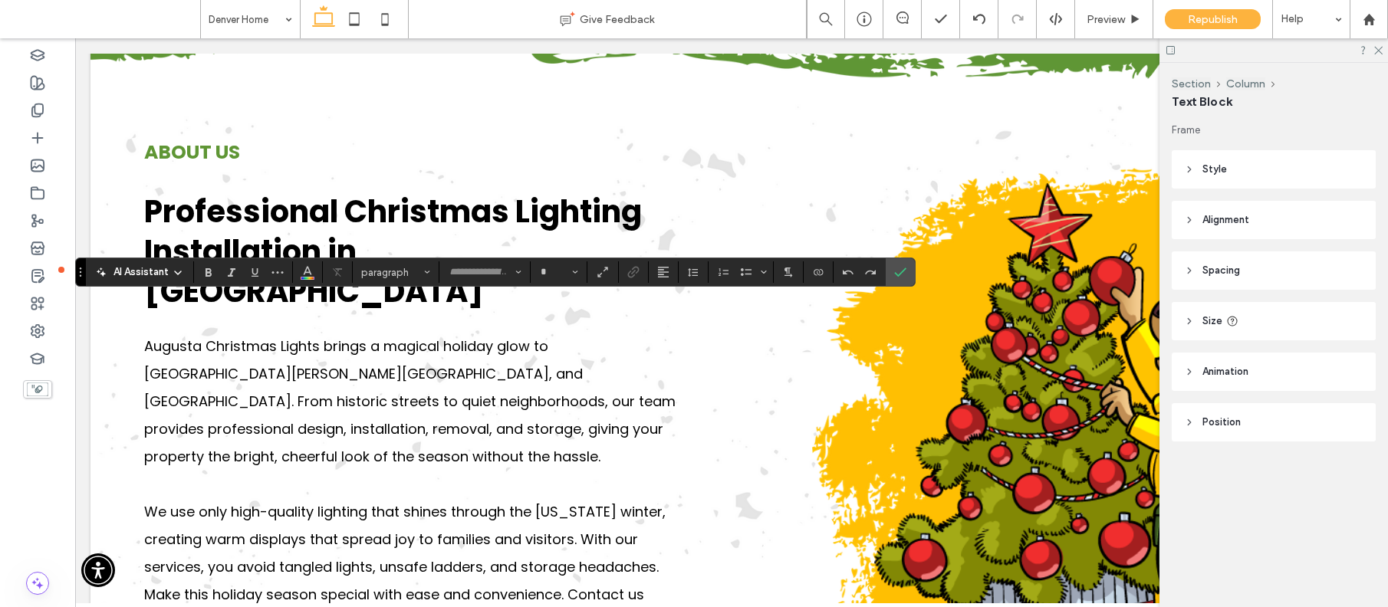
type input "*******"
type input "**"
click at [906, 275] on icon "Confirm" at bounding box center [900, 272] width 12 height 12
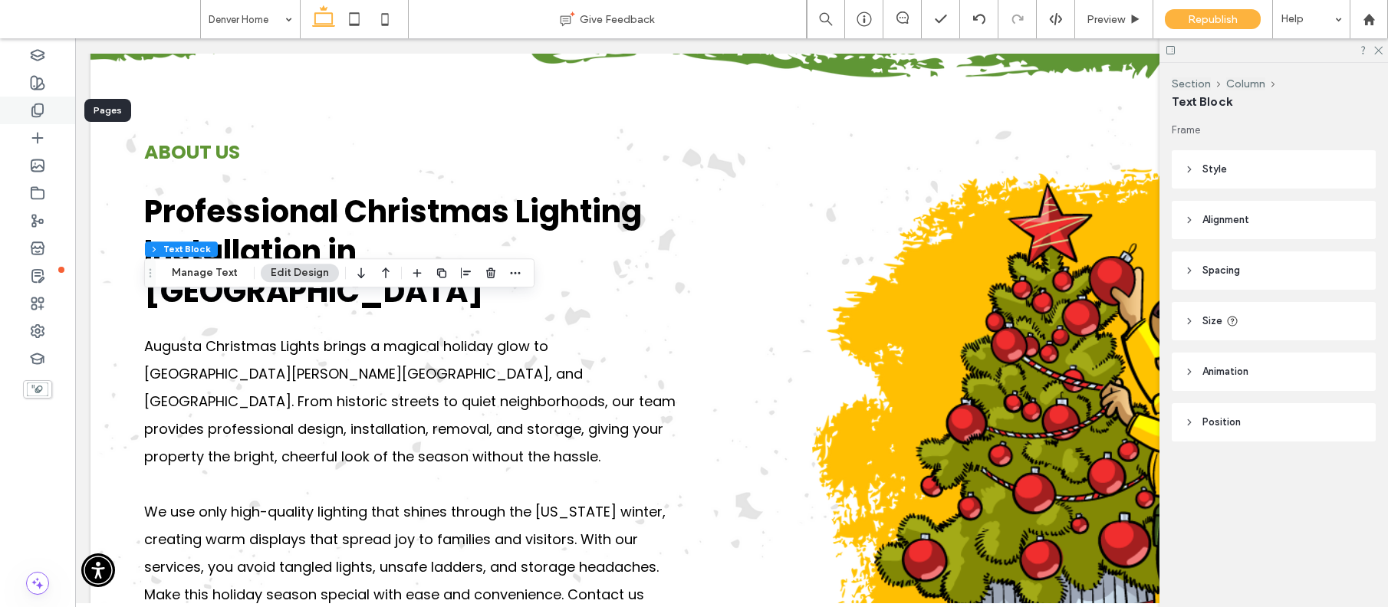
click at [35, 105] on use at bounding box center [37, 110] width 11 height 13
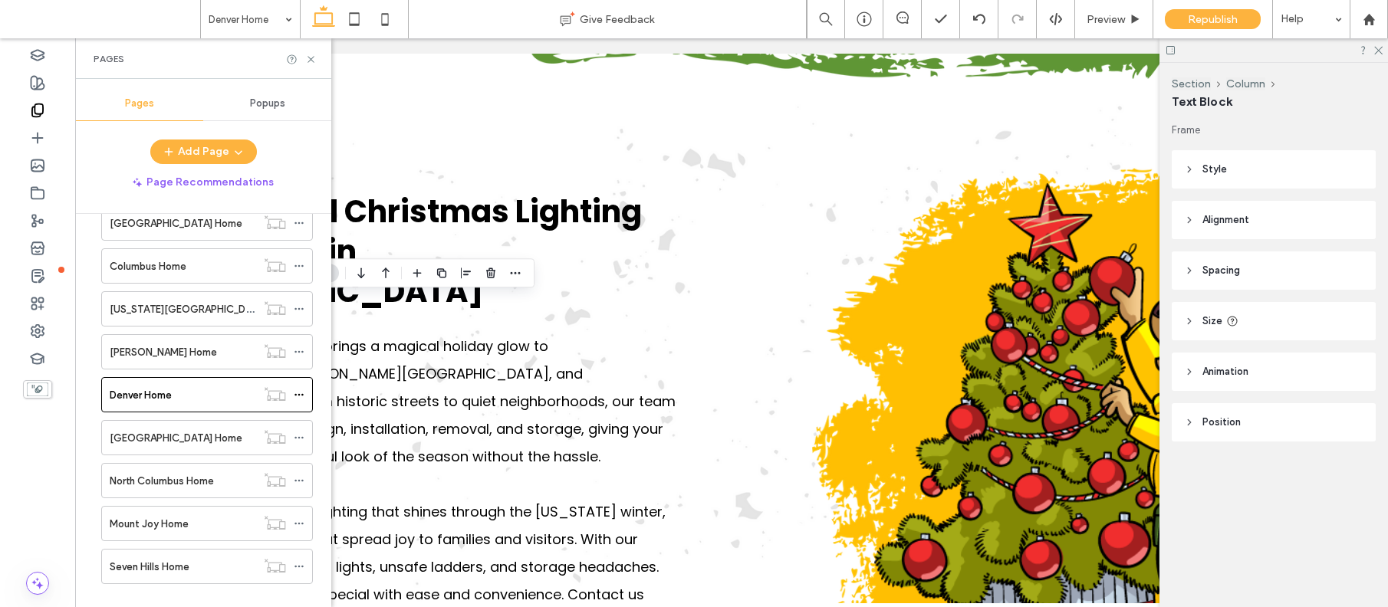
scroll to position [4223, 0]
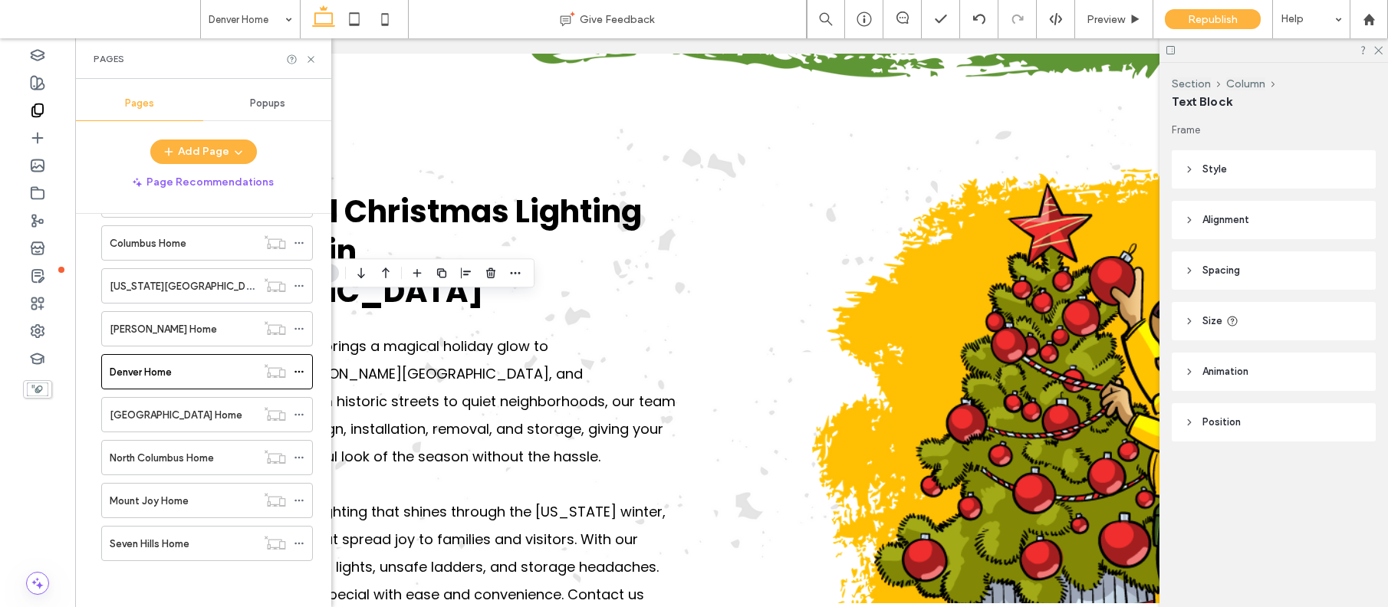
click at [159, 416] on label "[GEOGRAPHIC_DATA] Home" at bounding box center [176, 415] width 133 height 27
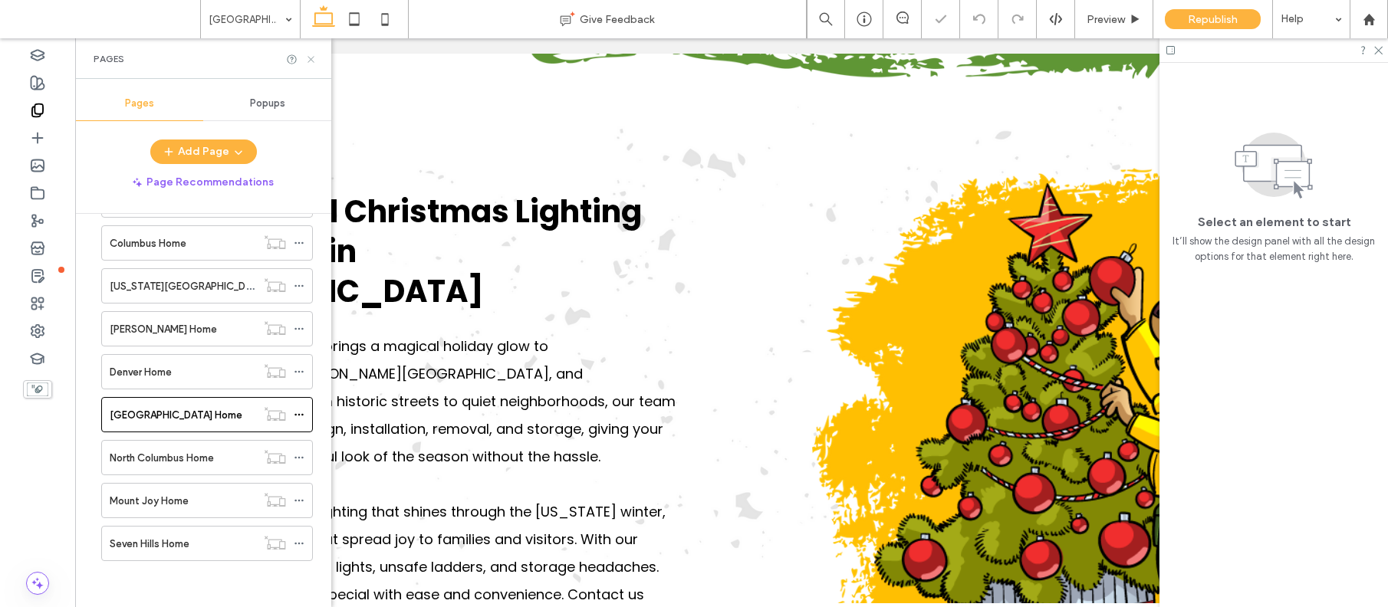
click at [313, 58] on icon at bounding box center [311, 60] width 12 height 12
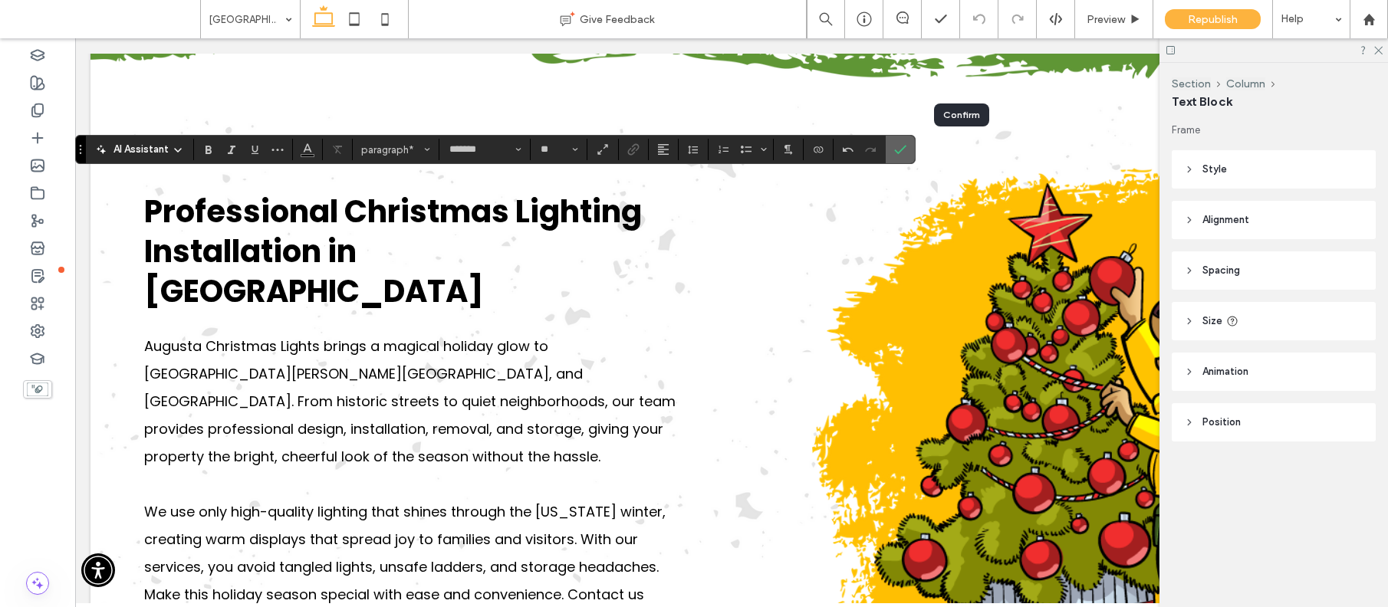
click at [906, 150] on icon "Confirm" at bounding box center [900, 149] width 12 height 12
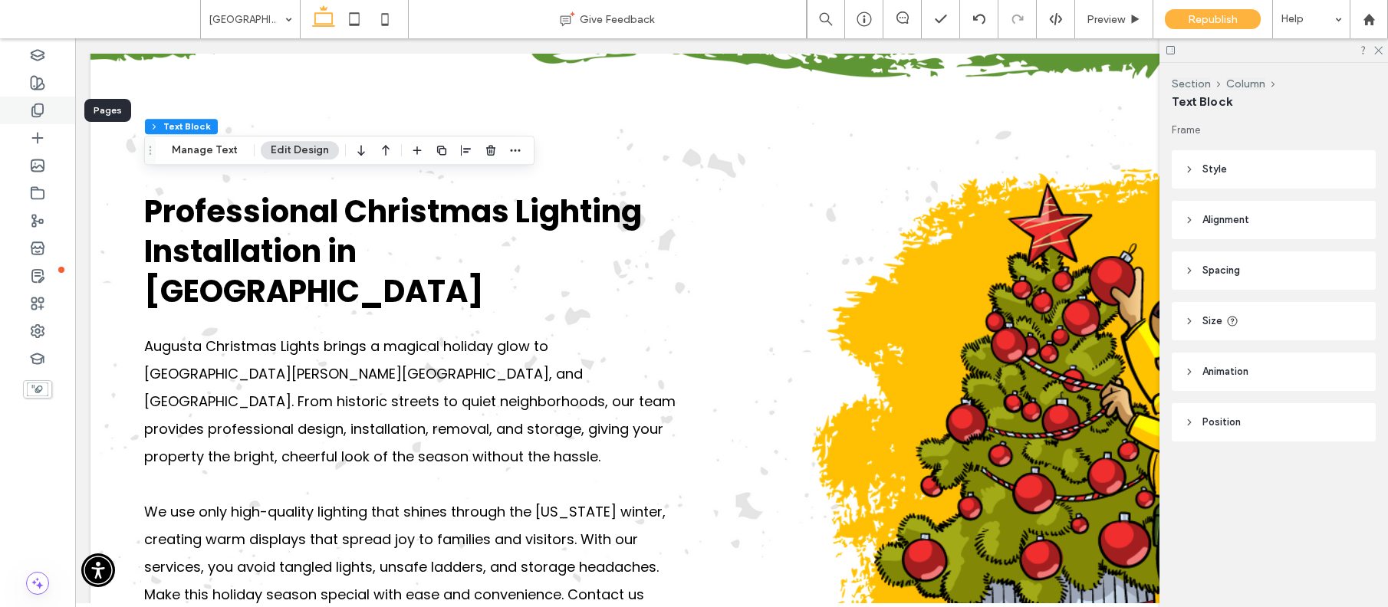
click at [41, 113] on icon at bounding box center [37, 110] width 15 height 15
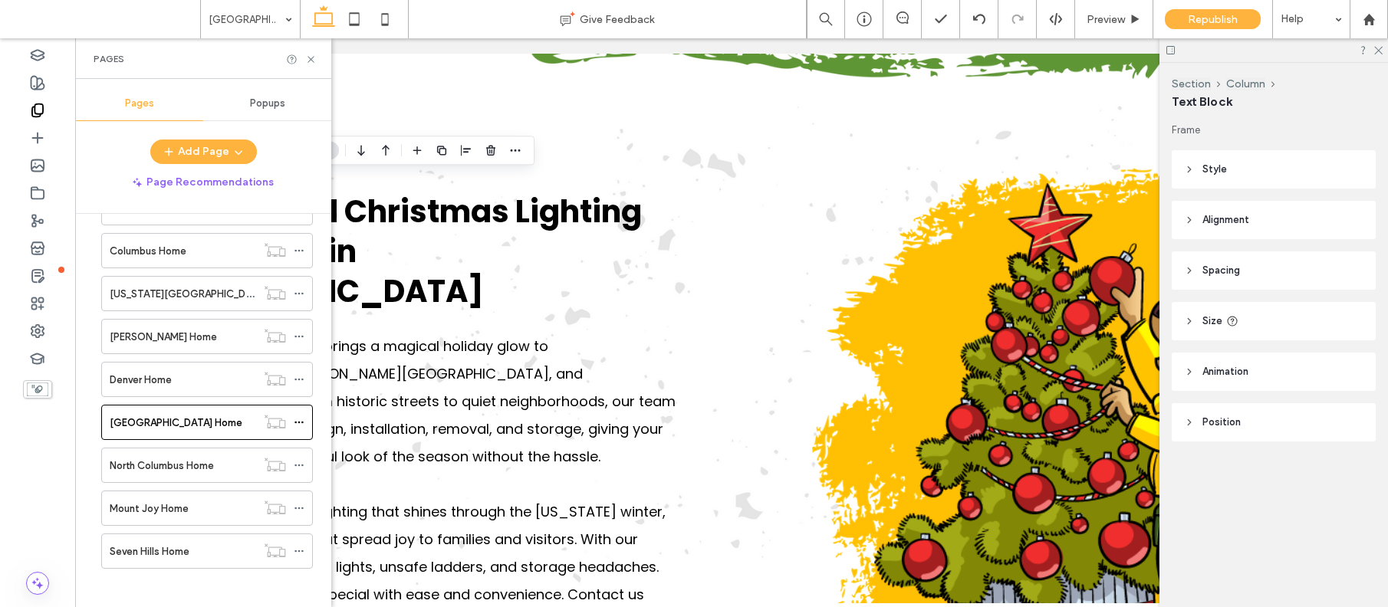
scroll to position [4223, 0]
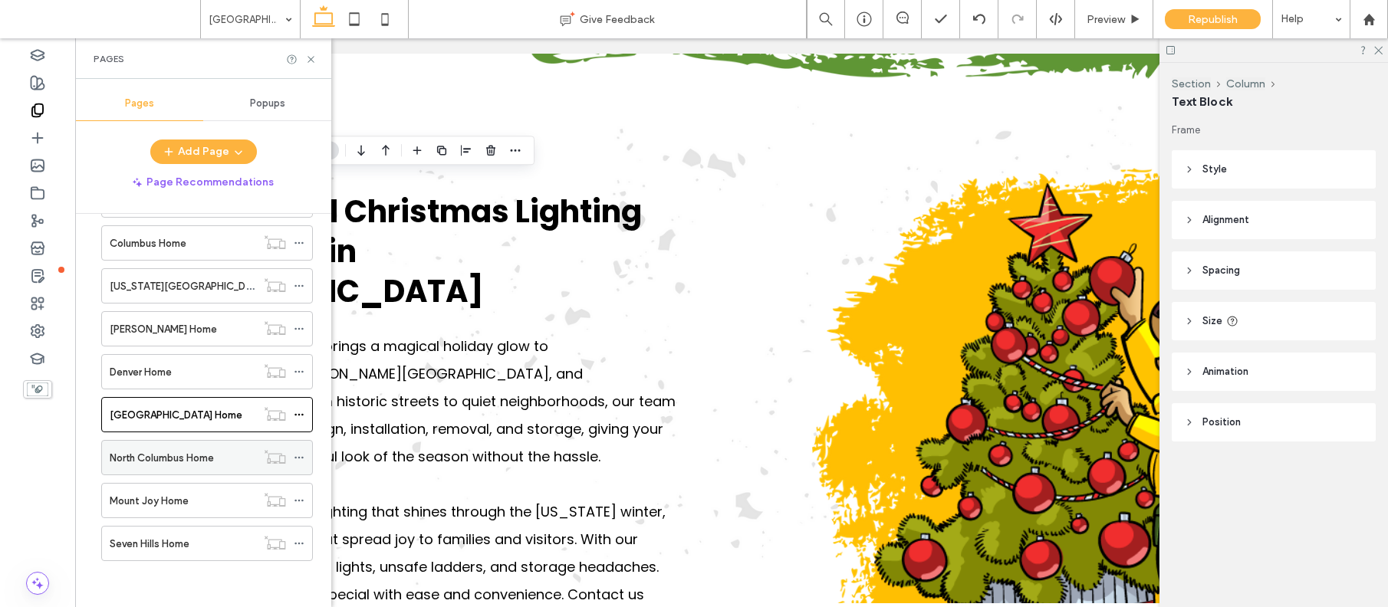
click at [179, 457] on label "North Columbus Home" at bounding box center [162, 458] width 104 height 27
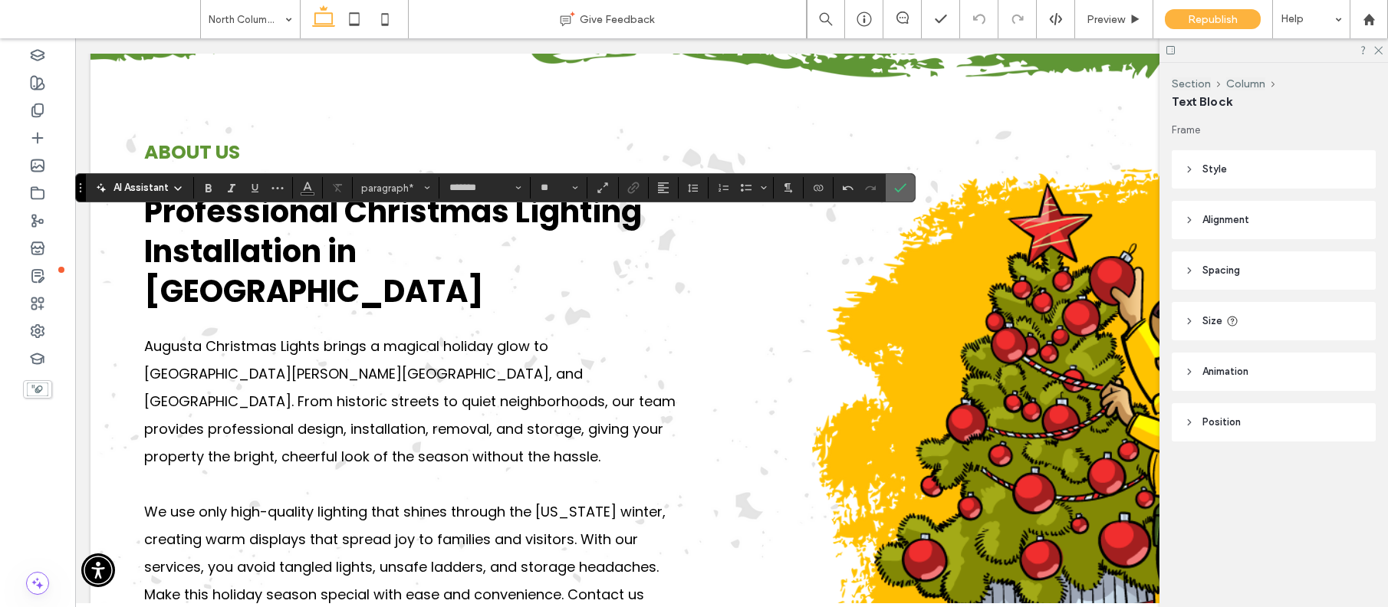
click at [906, 189] on icon "Confirm" at bounding box center [900, 188] width 12 height 12
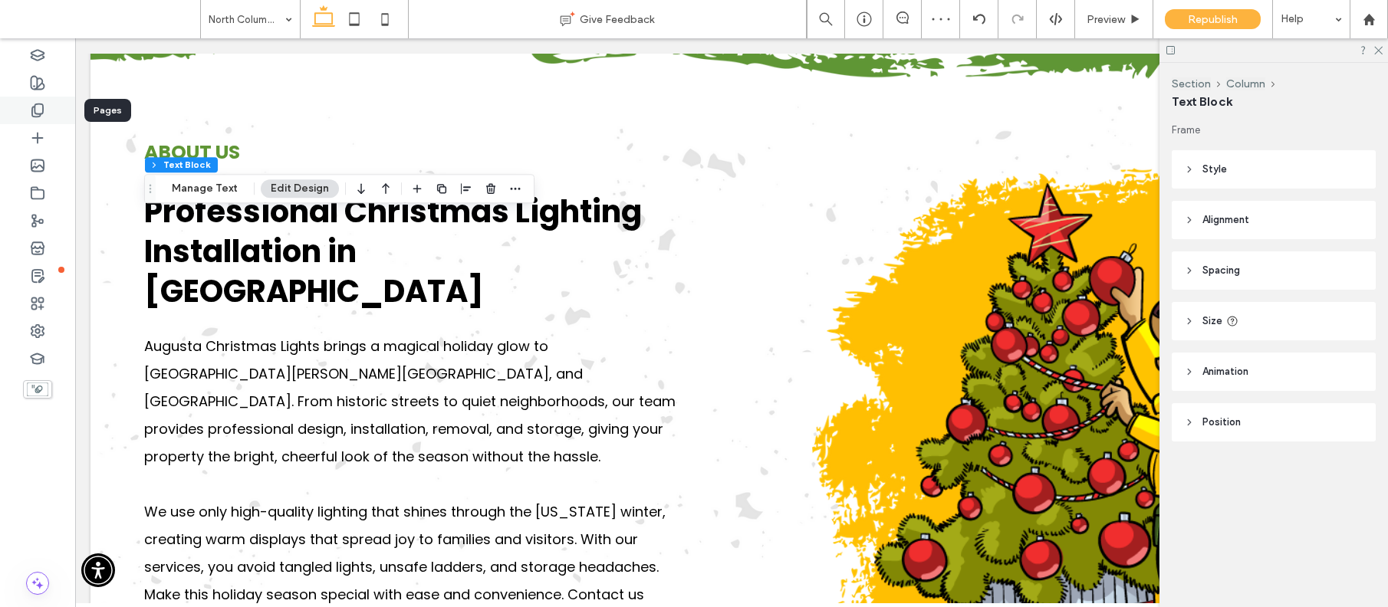
click at [36, 104] on use at bounding box center [37, 110] width 11 height 13
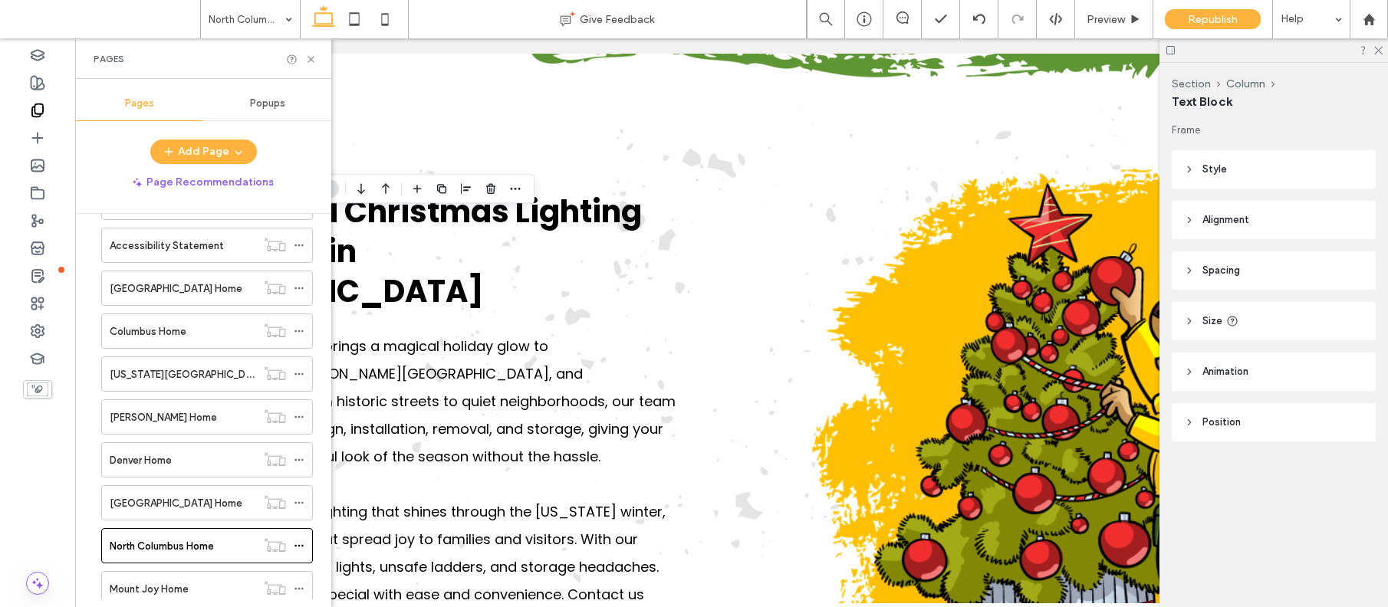
scroll to position [4223, 0]
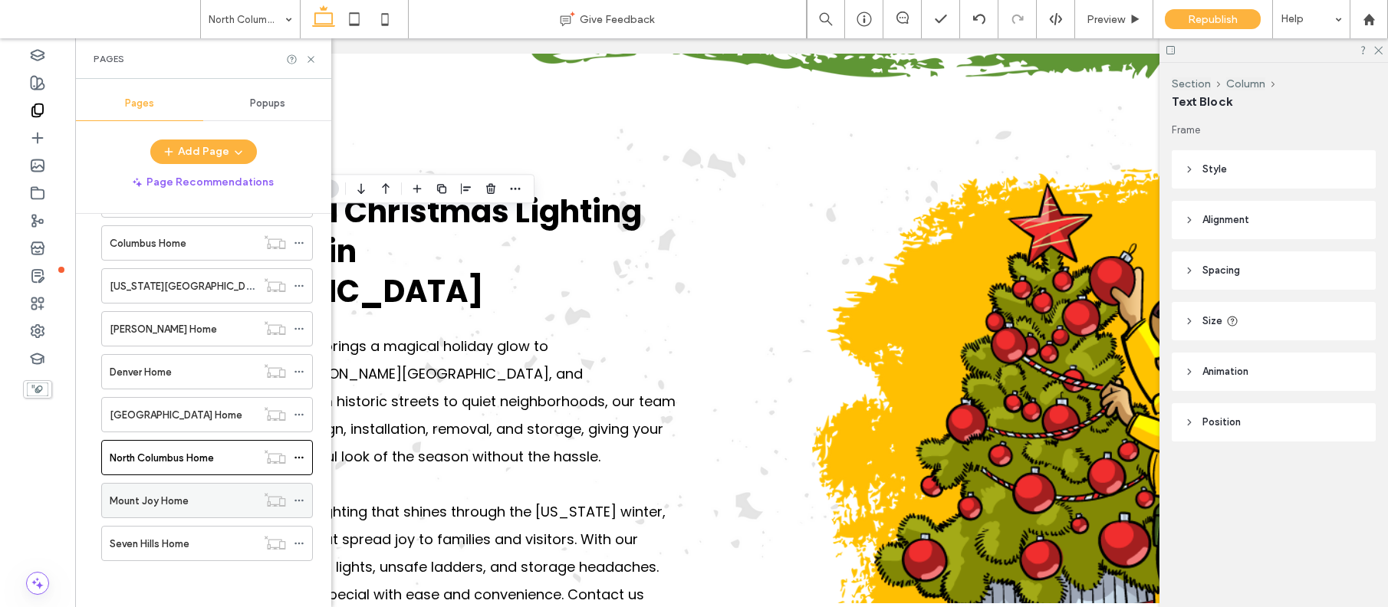
click at [145, 501] on label "Mount Joy Home" at bounding box center [149, 501] width 79 height 27
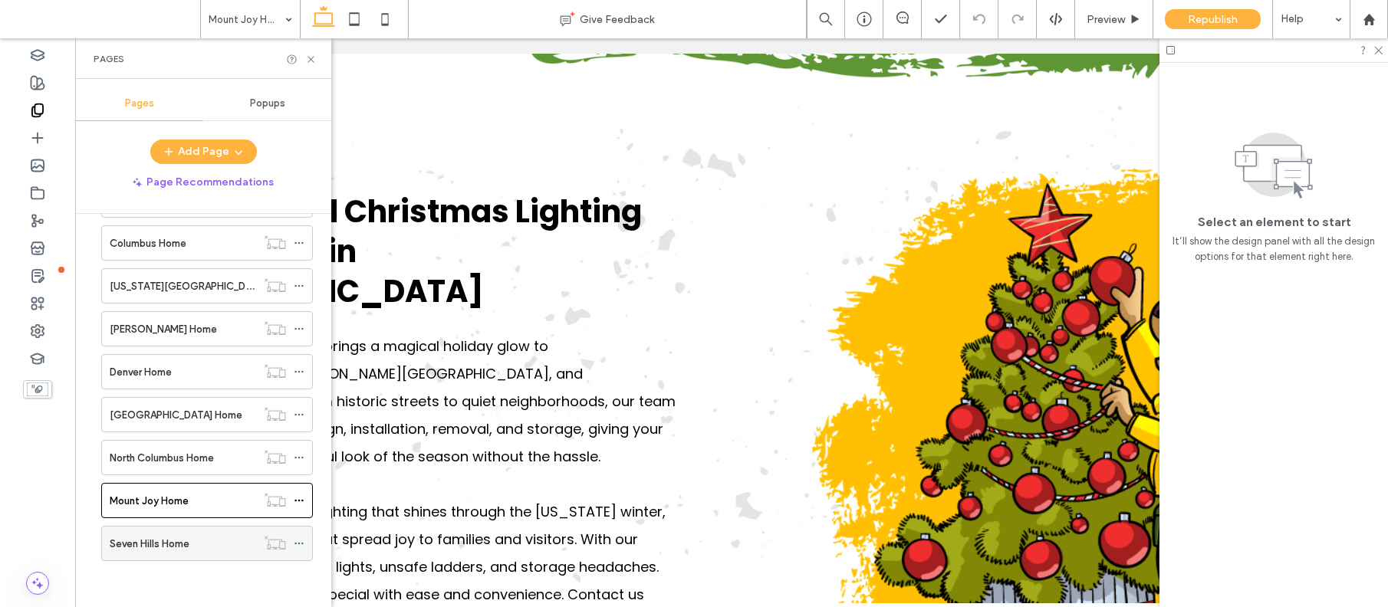
click at [157, 545] on label "Seven Hills Home" at bounding box center [150, 544] width 80 height 27
click at [310, 61] on icon at bounding box center [311, 60] width 12 height 12
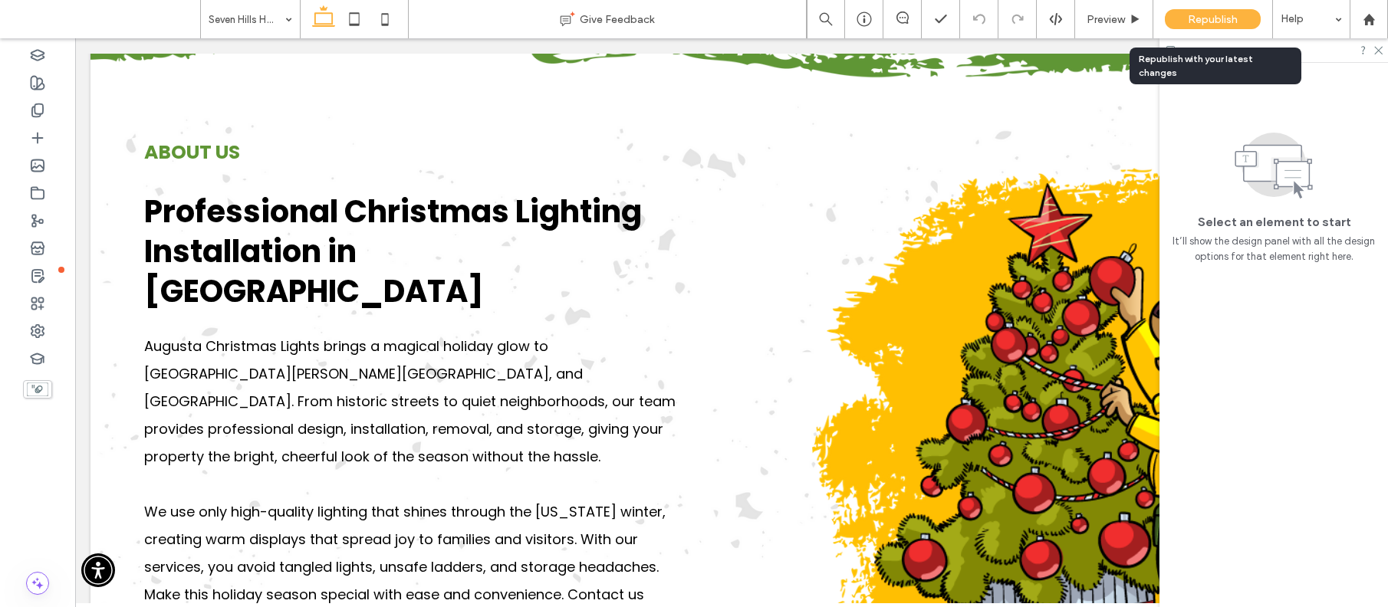
click at [1206, 18] on span "Republish" at bounding box center [1213, 19] width 50 height 13
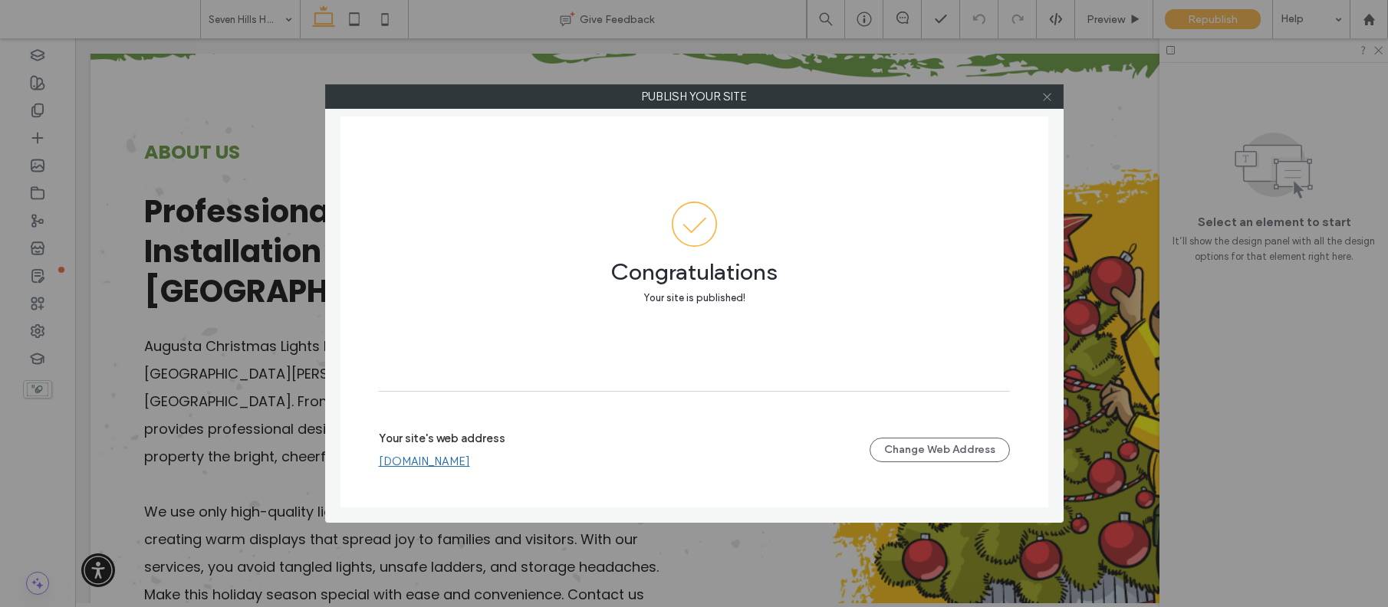
click at [1048, 98] on icon at bounding box center [1047, 97] width 12 height 12
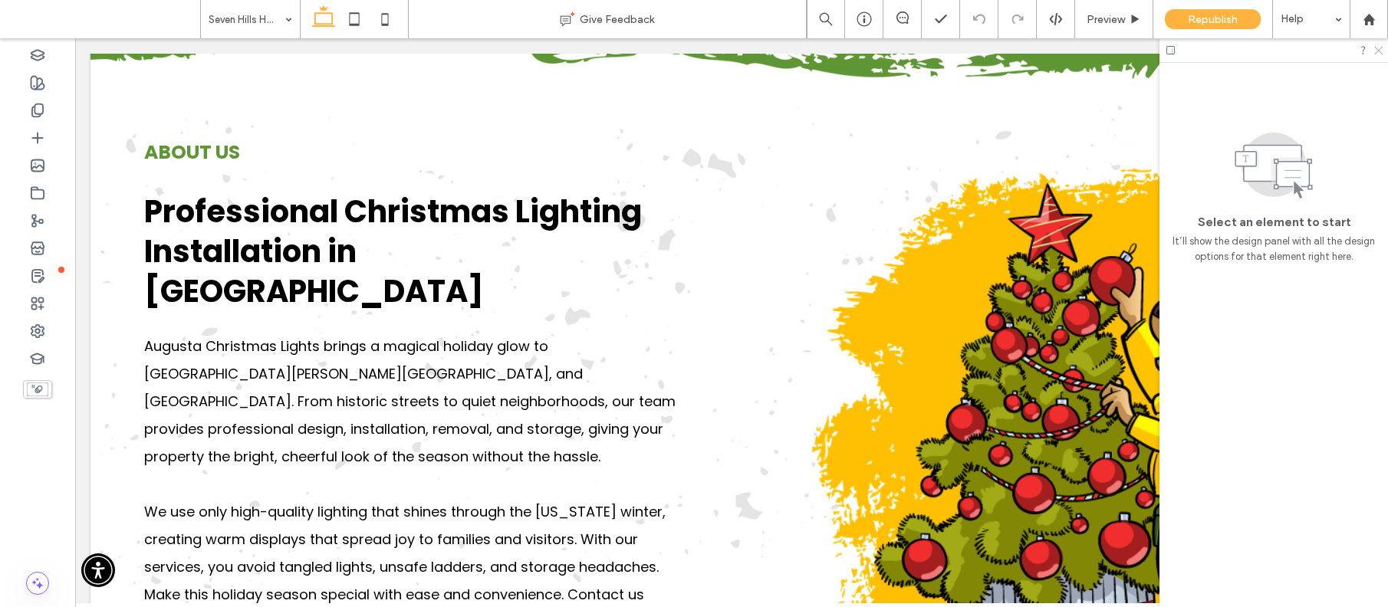
click at [1379, 52] on icon at bounding box center [1378, 49] width 10 height 10
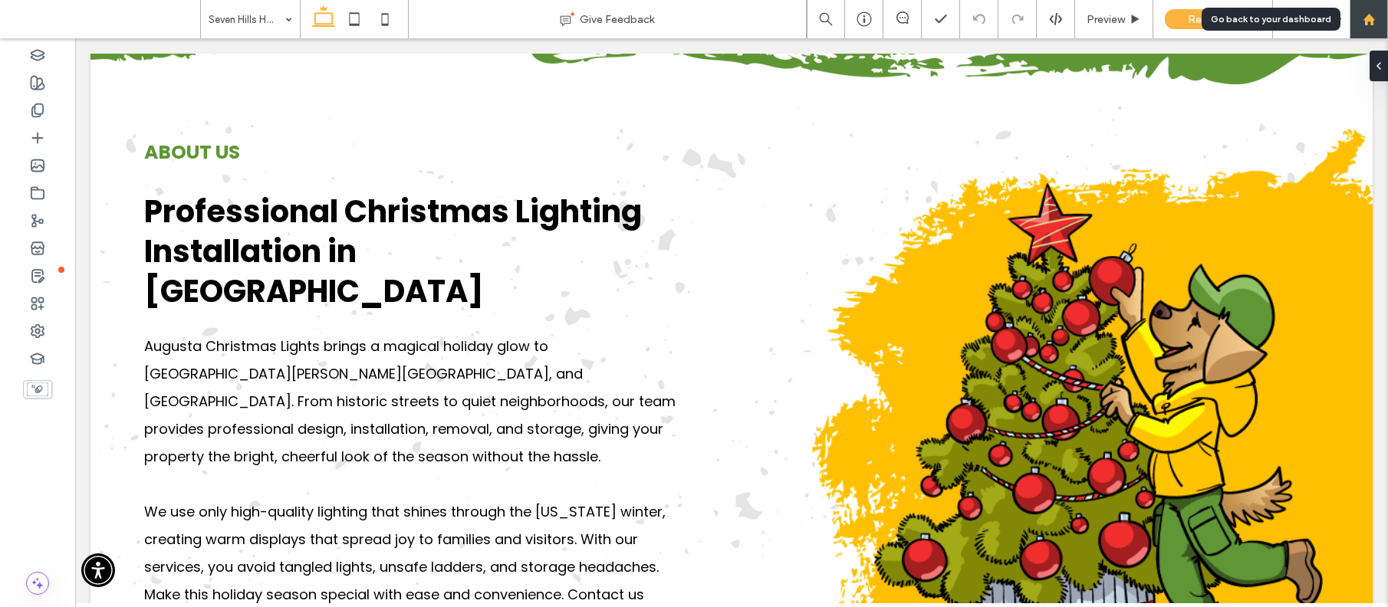
click at [1371, 18] on use at bounding box center [1369, 19] width 12 height 12
